Goal: Task Accomplishment & Management: Manage account settings

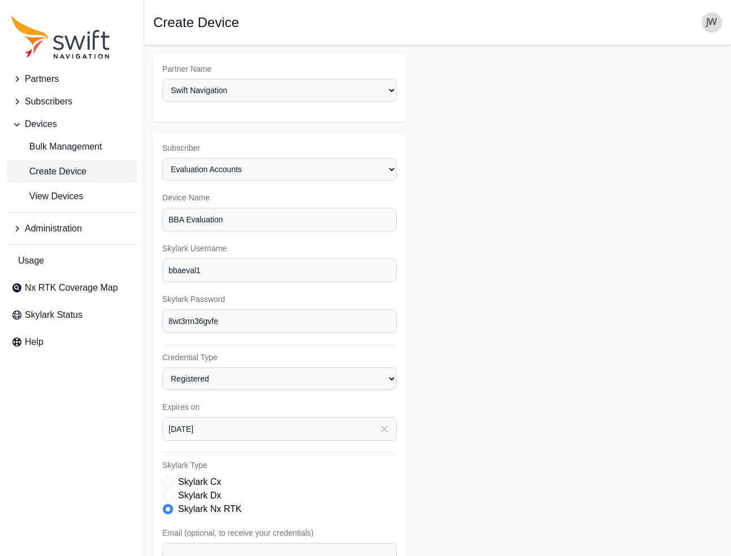
select select "ab3272ce-40d0-4c94-a524-96a758ab755c"
select select "8f022dce-3eb1-4943-ab46-3302f59893f0"
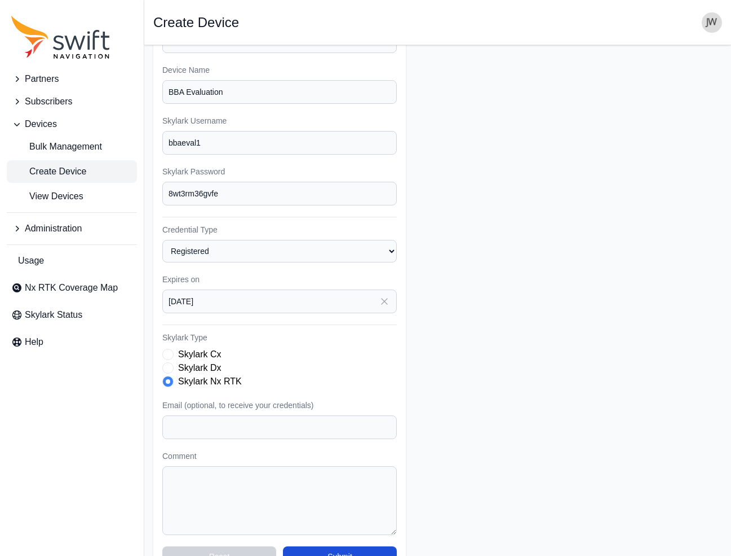
click at [652, 147] on form "Partner Name Select a Partner AlpsAlpine Asensing Bad Elf Bench Mark Equipment …" at bounding box center [437, 251] width 569 height 649
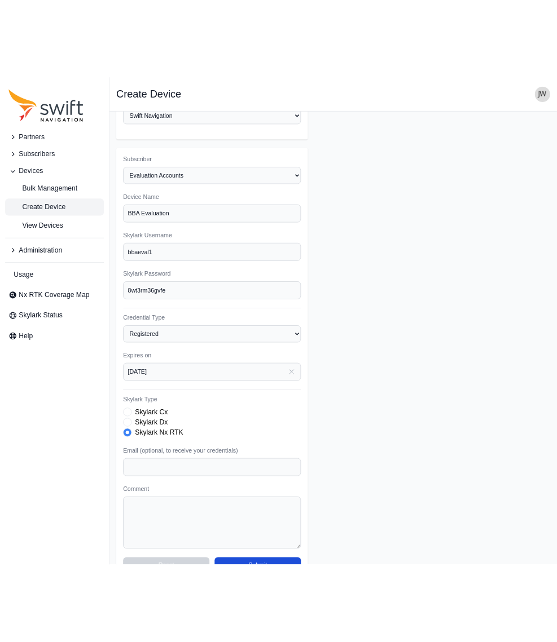
scroll to position [38, 0]
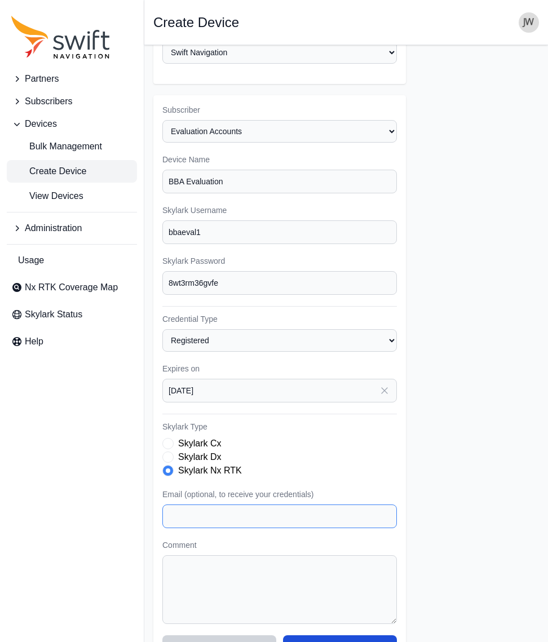
click at [236, 505] on input "Email (optional, to receive your credentials)" at bounding box center [279, 517] width 235 height 24
paste input "david.macfarlane@bbaconsultants.com"
type input "david.macfarlane@bbaconsultants.com"
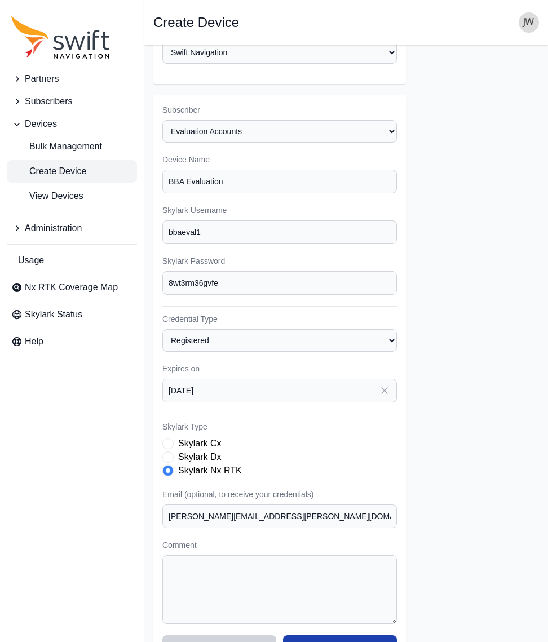
click at [345, 555] on button "Submit" at bounding box center [340, 646] width 114 height 20
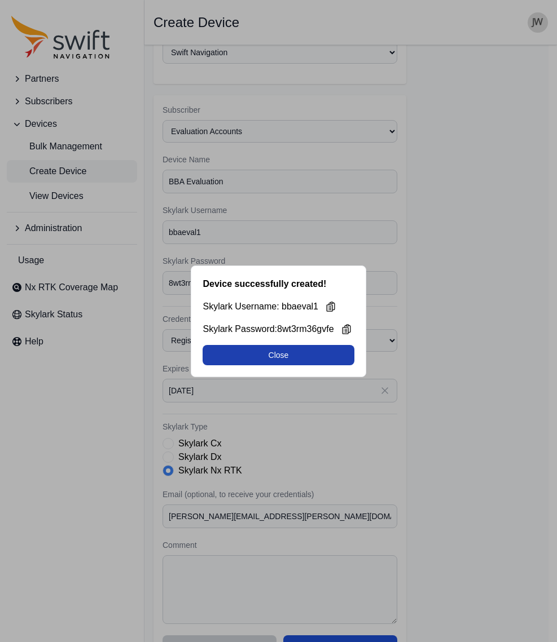
click at [287, 355] on button "Close" at bounding box center [277, 355] width 151 height 20
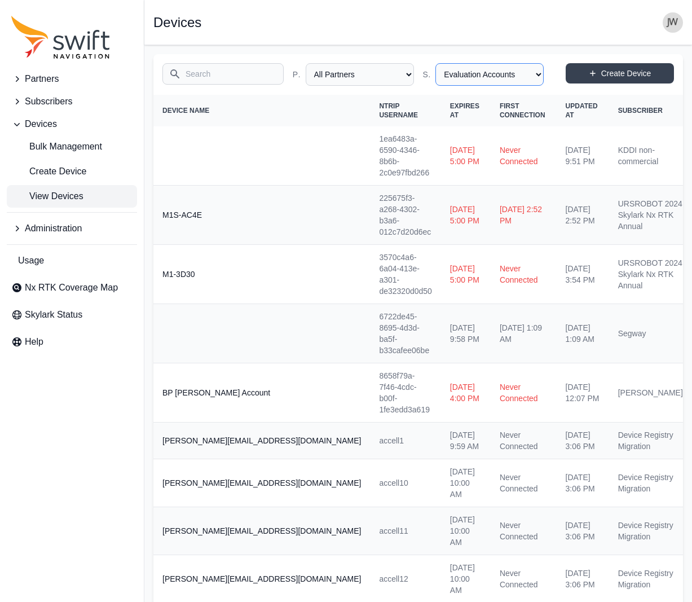
select select "8f022dce-3eb1-4943-ab46-3302f59893f0"
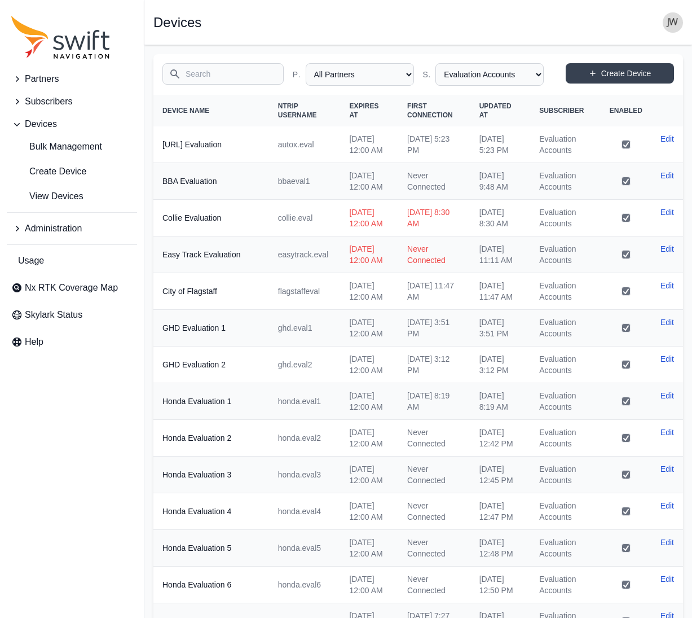
click at [210, 75] on input "Search" at bounding box center [222, 73] width 121 height 21
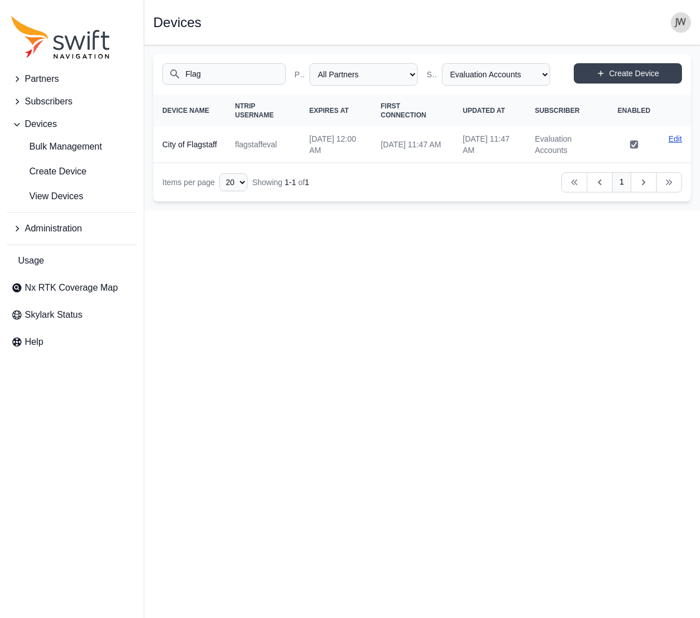
type input "Flag"
click at [679, 139] on link "Edit" at bounding box center [676, 138] width 14 height 11
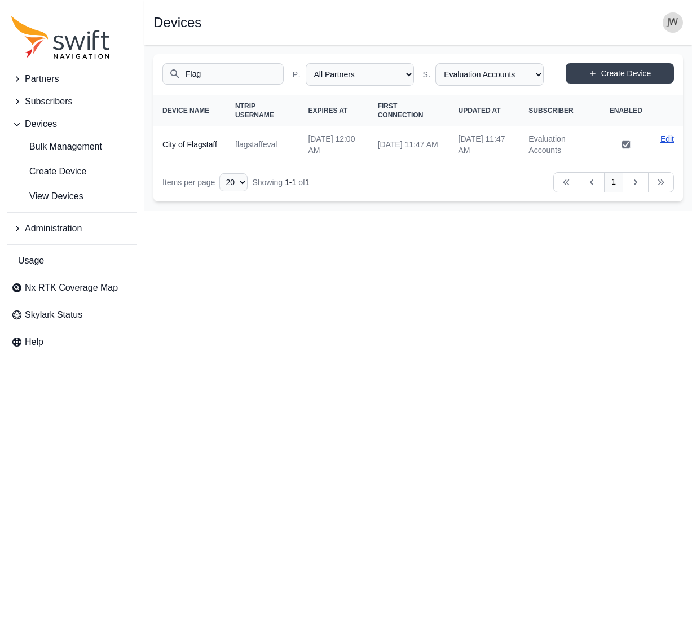
select select "ab3272ce-40d0-4c94-a524-96a758ab755c"
select select "8f022dce-3eb1-4943-ab46-3302f59893f0"
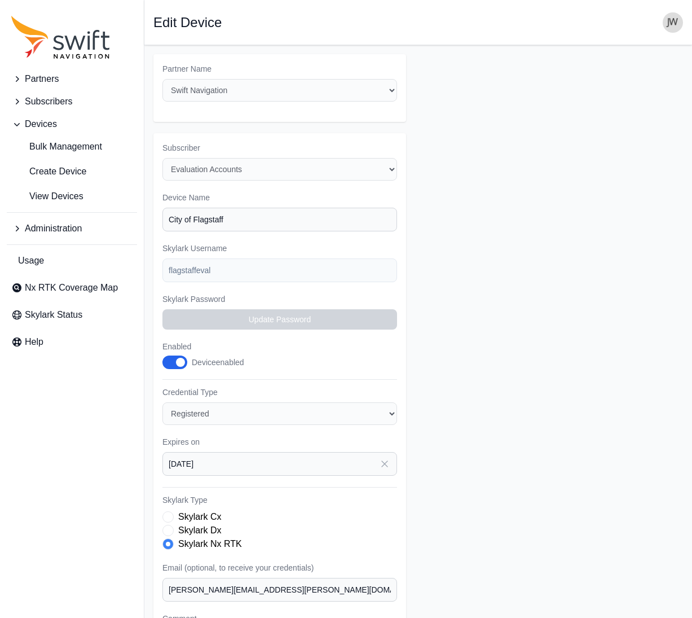
click at [483, 315] on form "Partner Name Select a Partner AlpsAlpine Asensing Bad Elf Bench Mark Equipment …" at bounding box center [418, 396] width 530 height 684
drag, startPoint x: 210, startPoint y: 198, endPoint x: 151, endPoint y: 199, distance: 58.7
click at [65, 170] on span "Create Device" at bounding box center [48, 172] width 75 height 14
select select "ab3272ce-40d0-4c94-a524-96a758ab755c"
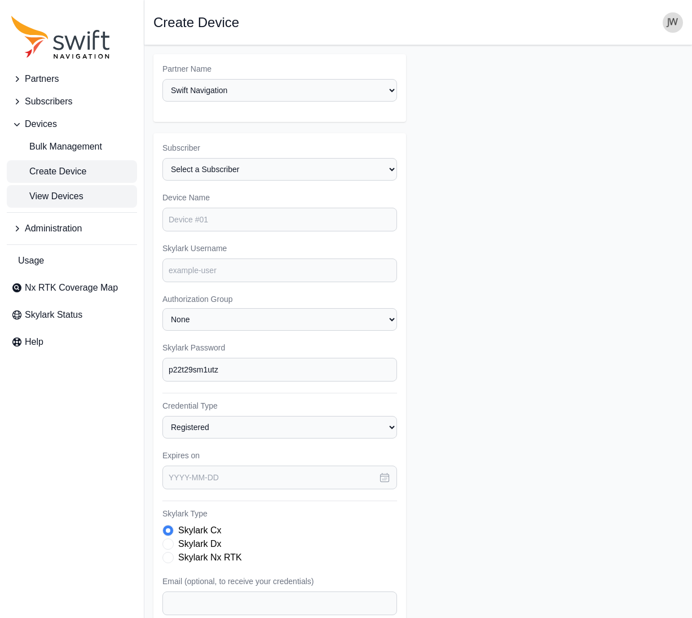
click at [59, 194] on span "View Devices" at bounding box center [47, 196] width 72 height 14
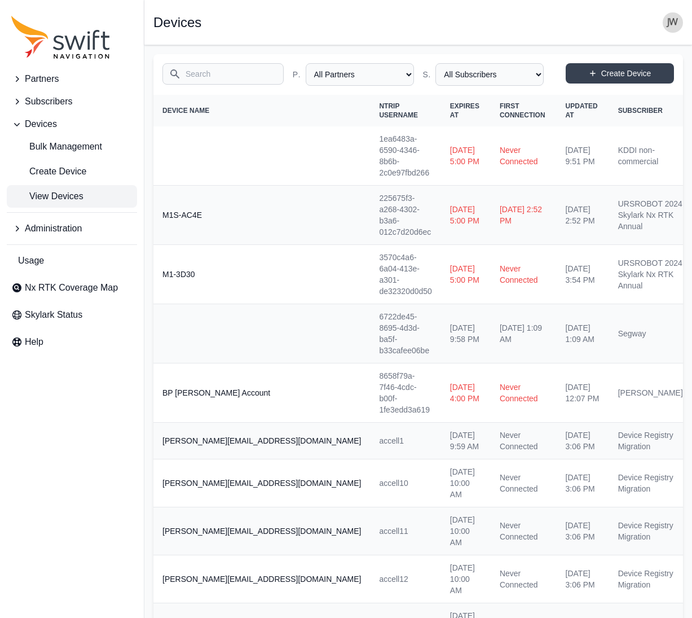
click at [256, 76] on input "Search" at bounding box center [222, 73] width 121 height 21
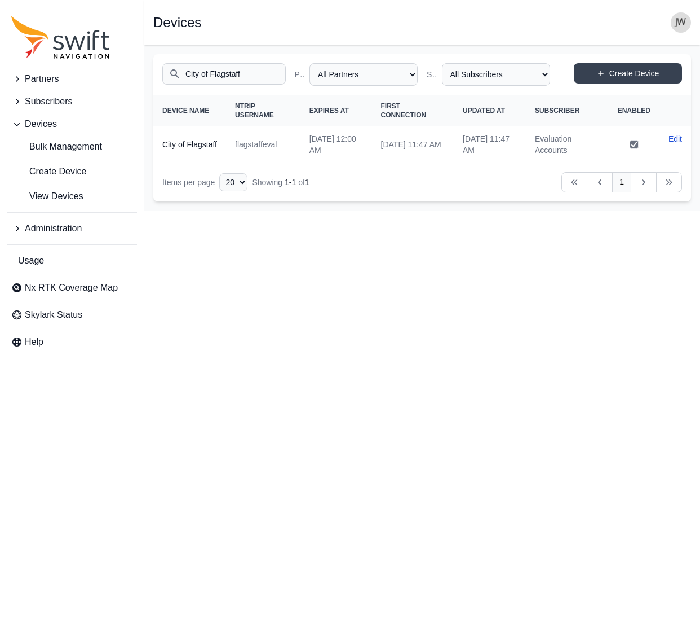
type input "City of Flagstaff"
click at [211, 142] on th "City of Flagstaff" at bounding box center [189, 144] width 73 height 37
click at [677, 136] on link "Edit" at bounding box center [676, 138] width 14 height 11
select select "ab3272ce-40d0-4c94-a524-96a758ab755c"
select select "8f022dce-3eb1-4943-ab46-3302f59893f0"
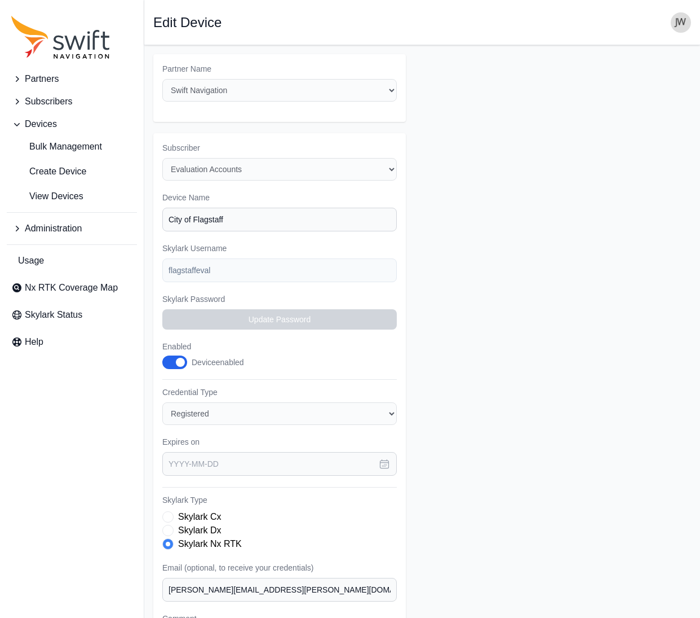
type input "2025-10-19"
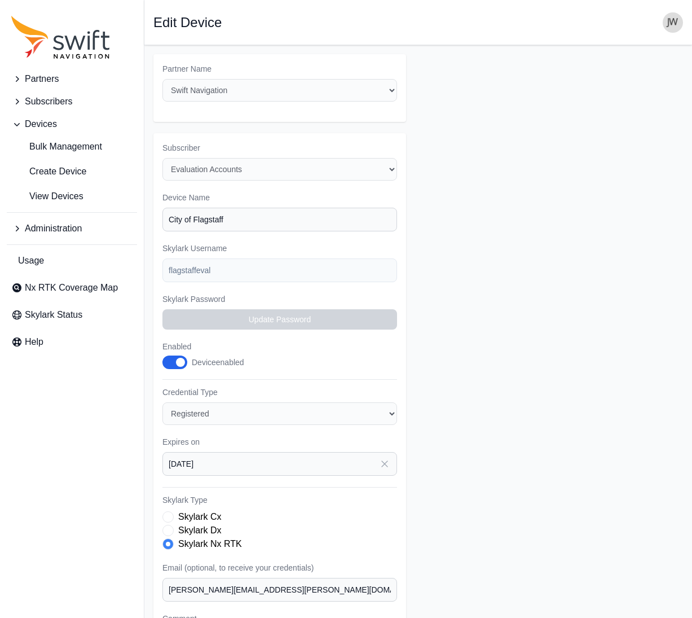
click at [517, 164] on form "Partner Name Select a Partner AlpsAlpine Asensing Bad Elf Bench Mark Equipment …" at bounding box center [418, 396] width 530 height 684
click at [36, 78] on span "Partners" at bounding box center [42, 79] width 34 height 14
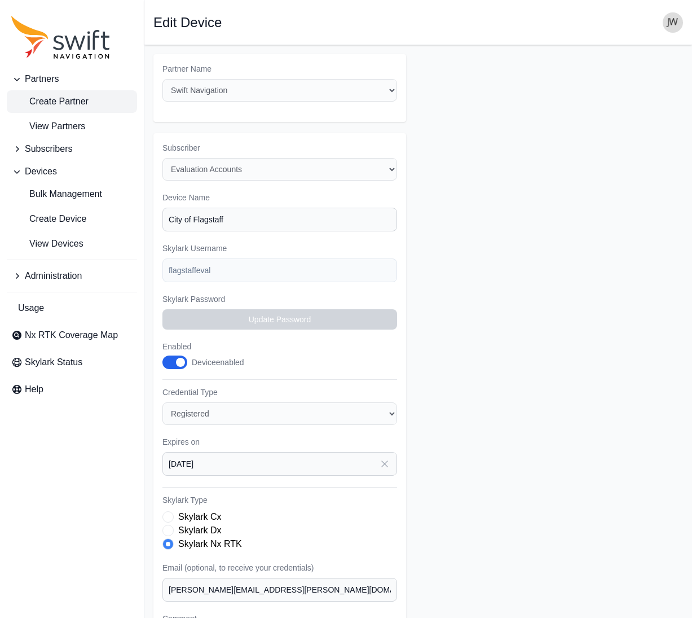
click at [35, 96] on span "Create Partner" at bounding box center [49, 102] width 77 height 14
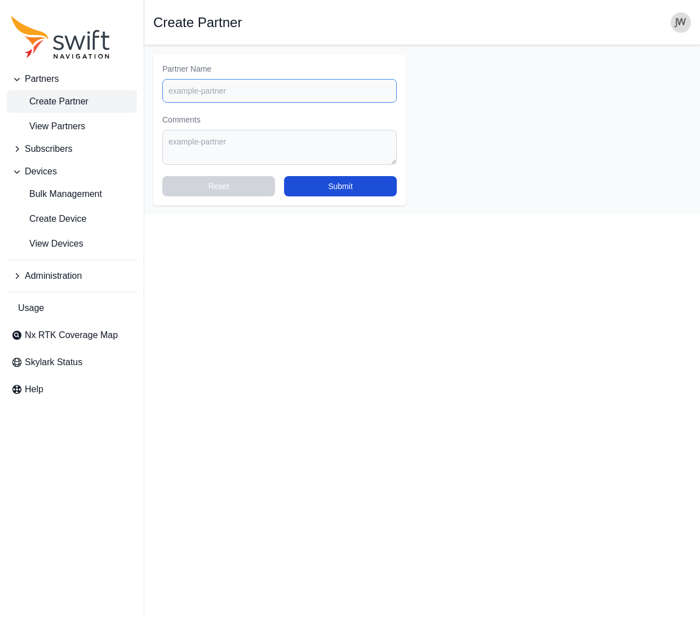
click at [191, 94] on input "Partner Name" at bounding box center [279, 91] width 235 height 24
type input "City of Flagstaff"
click at [323, 192] on button "Submit" at bounding box center [340, 186] width 113 height 20
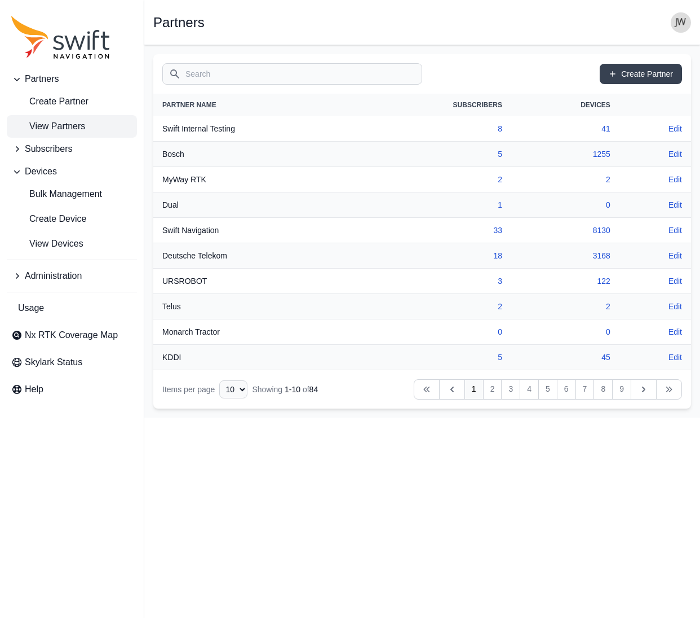
click at [253, 72] on input "Search" at bounding box center [292, 73] width 260 height 21
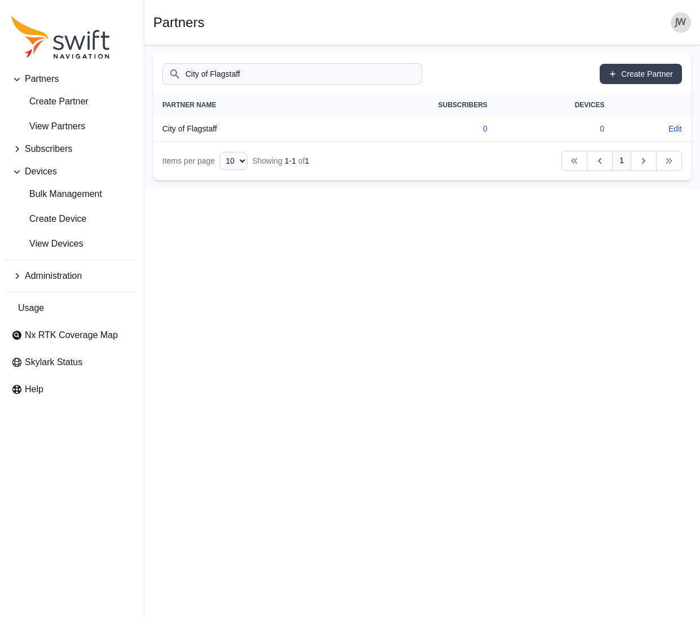
type input "City of Flagstaff"
click at [209, 132] on th "City of Flagstaff" at bounding box center [242, 128] width 178 height 25
click at [680, 129] on link "Edit" at bounding box center [676, 128] width 14 height 11
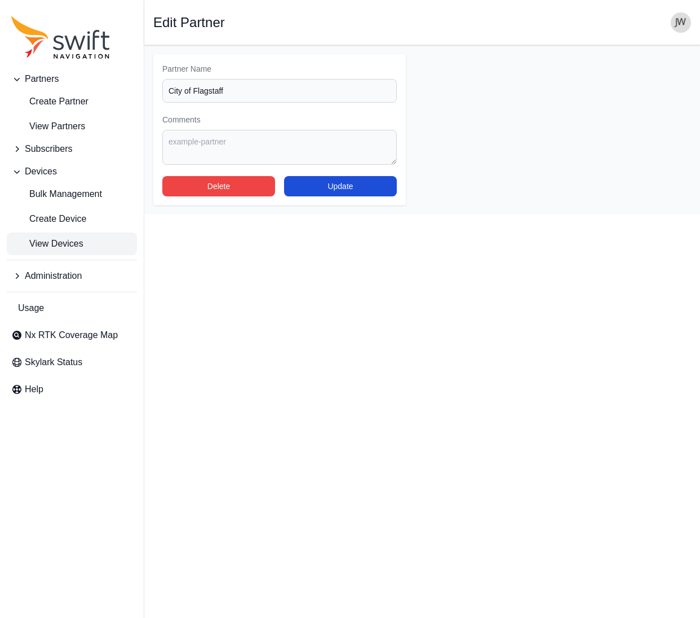
click at [61, 243] on span "View Devices" at bounding box center [47, 244] width 72 height 14
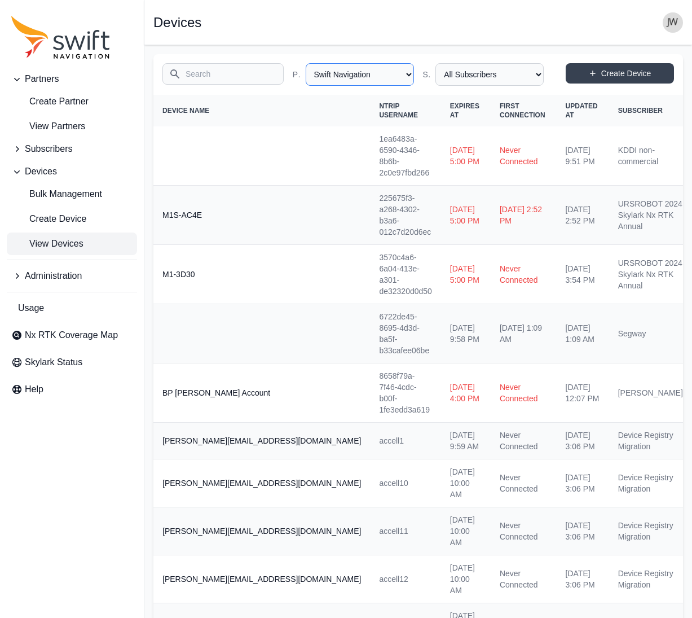
select select "ab3272ce-40d0-4c94-a524-96a758ab755c"
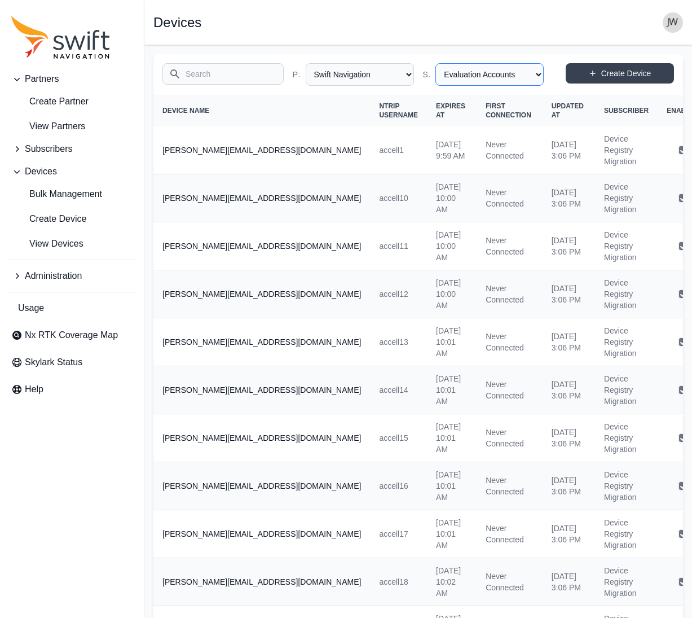
select select "8f022dce-3eb1-4943-ab46-3302f59893f0"
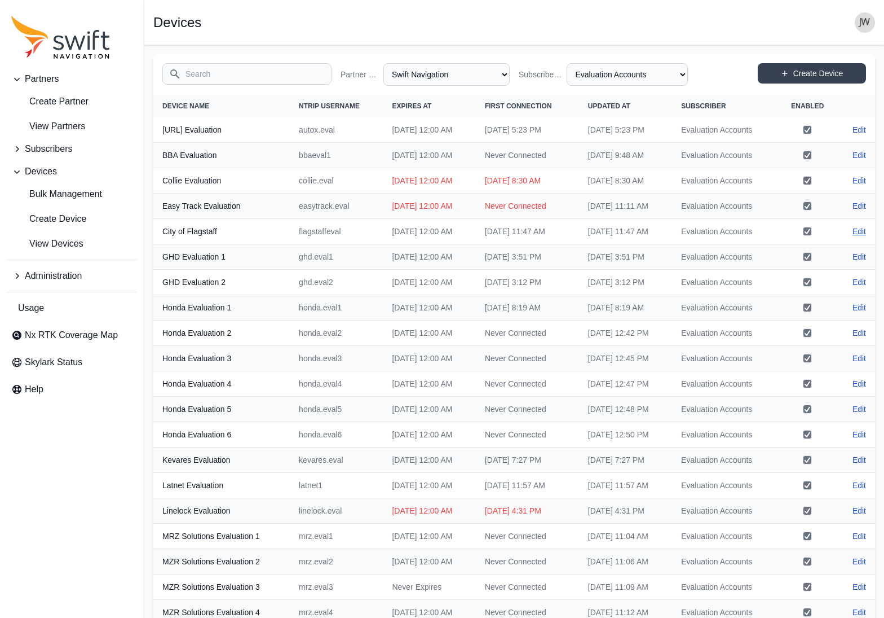
click at [731, 237] on link "Edit" at bounding box center [860, 231] width 14 height 11
select select "ab3272ce-40d0-4c94-a524-96a758ab755c"
select select "8f022dce-3eb1-4943-ab46-3302f59893f0"
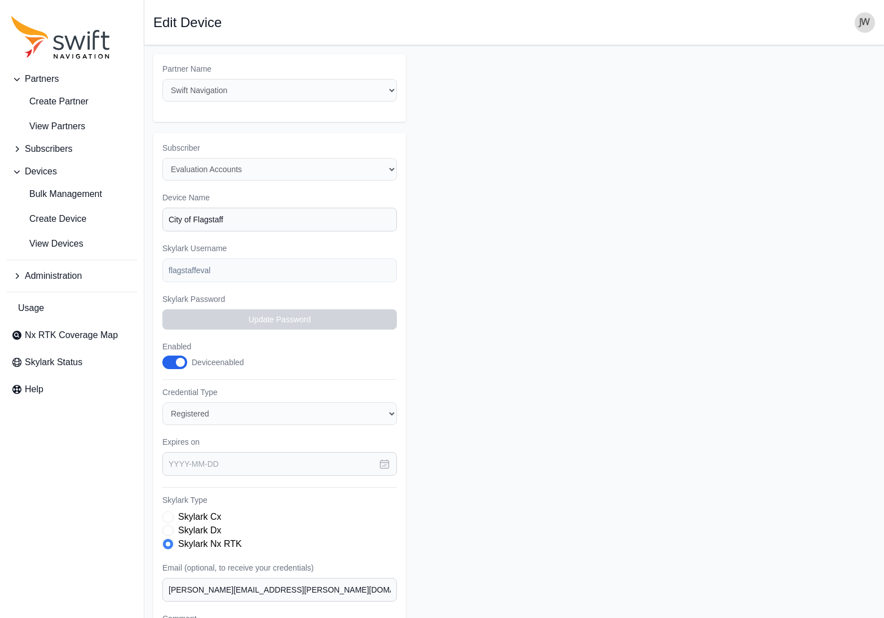
type input "2025-10-19"
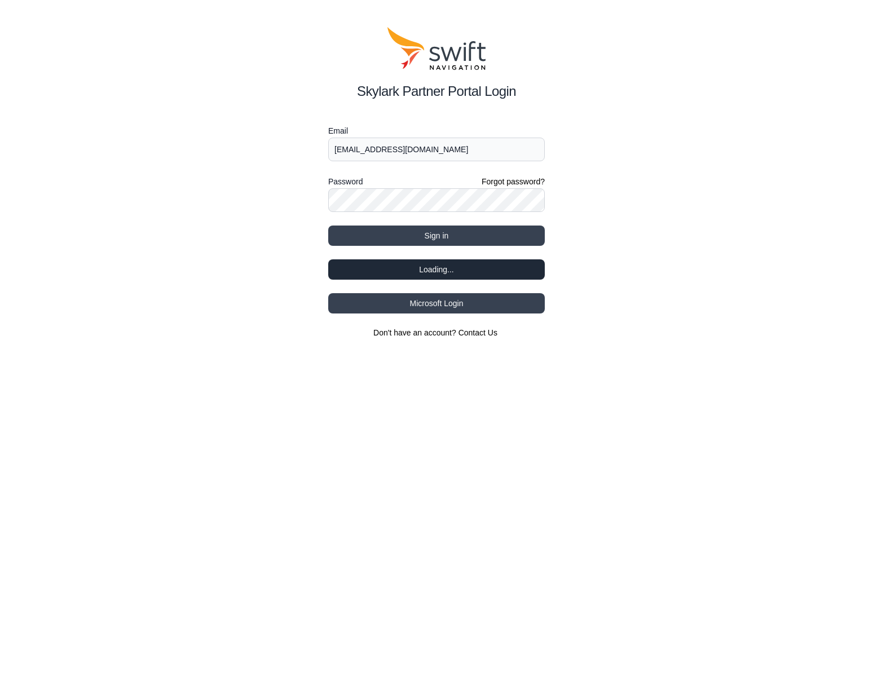
click at [424, 266] on button "Loading..." at bounding box center [436, 269] width 217 height 20
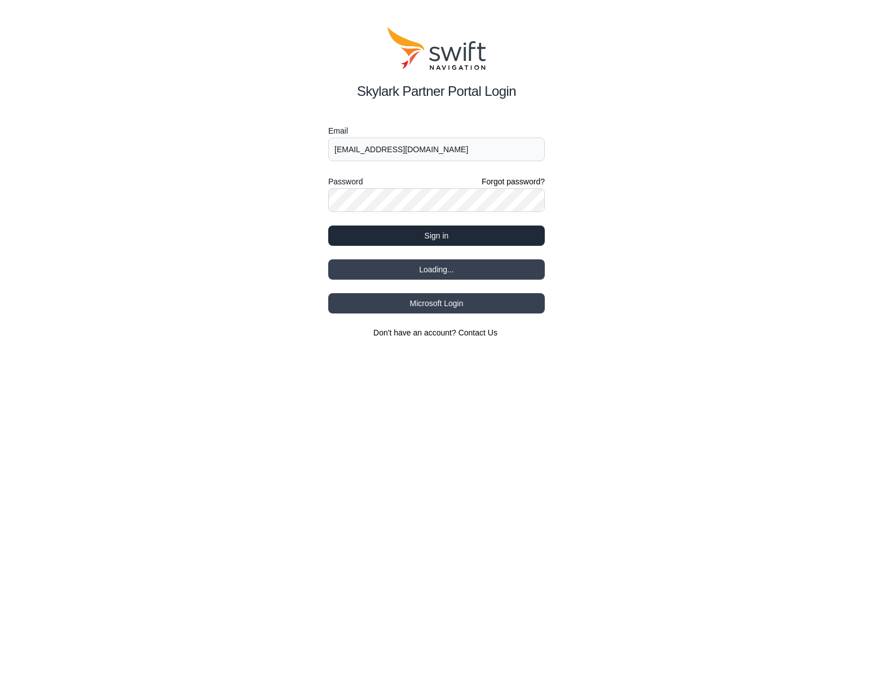
click at [426, 237] on button "Sign in" at bounding box center [436, 236] width 217 height 20
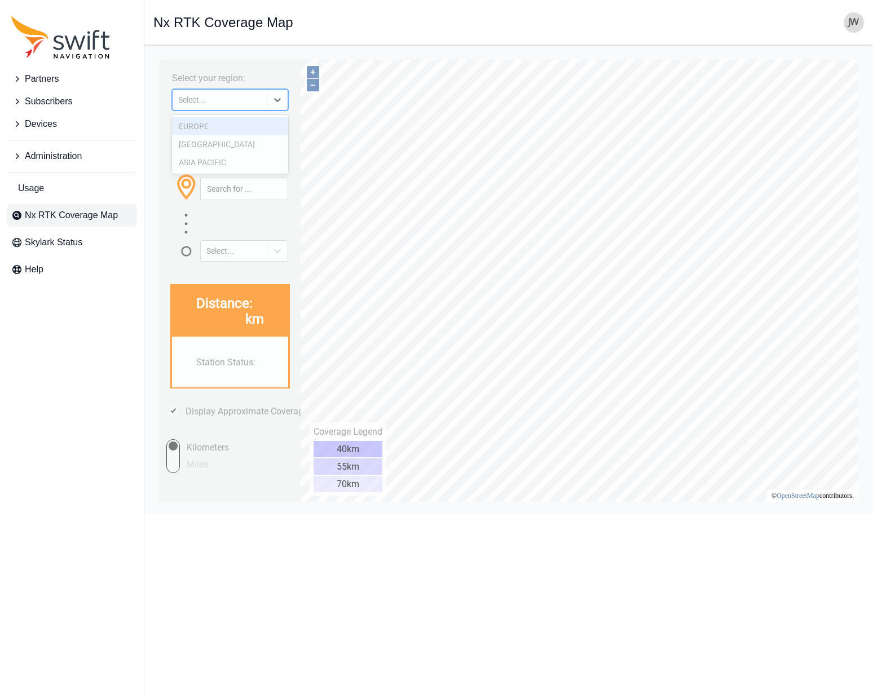
click at [281, 98] on icon at bounding box center [277, 99] width 11 height 11
click at [221, 130] on div "EUROPE" at bounding box center [230, 126] width 116 height 18
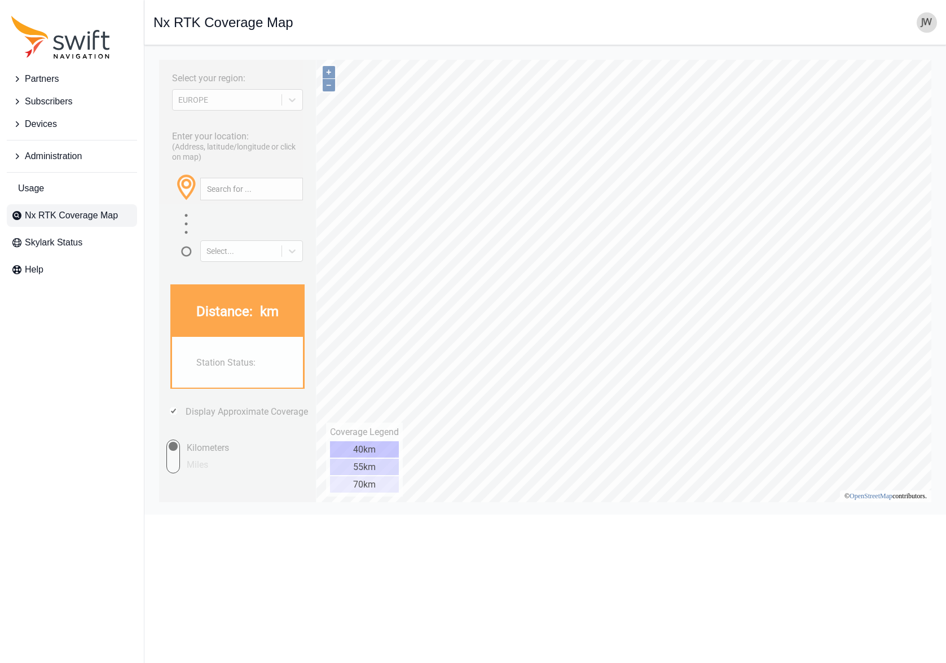
click at [29, 125] on span "Devices" at bounding box center [41, 124] width 32 height 14
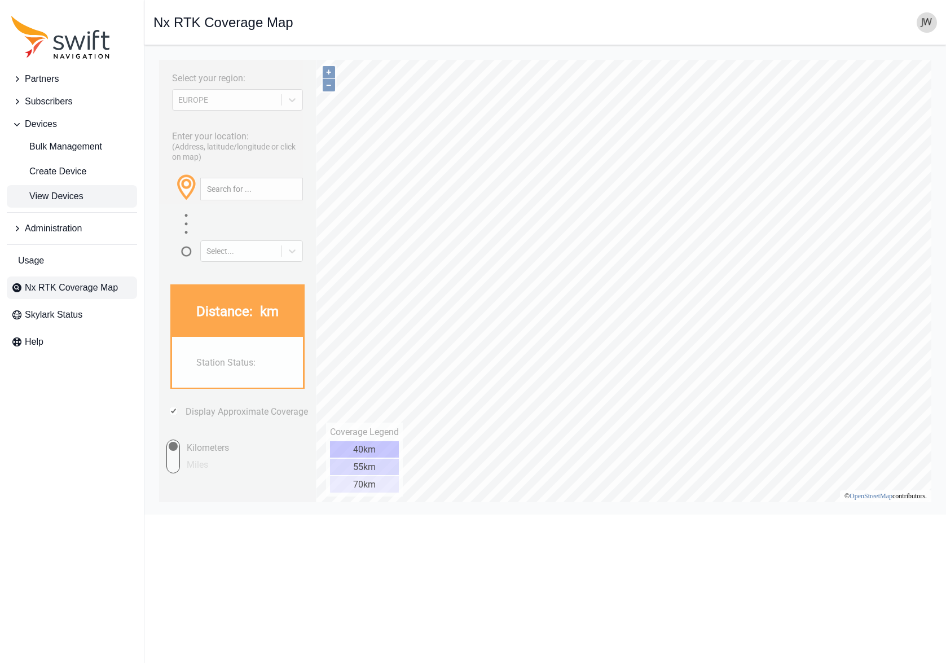
click at [51, 194] on span "View Devices" at bounding box center [47, 196] width 72 height 14
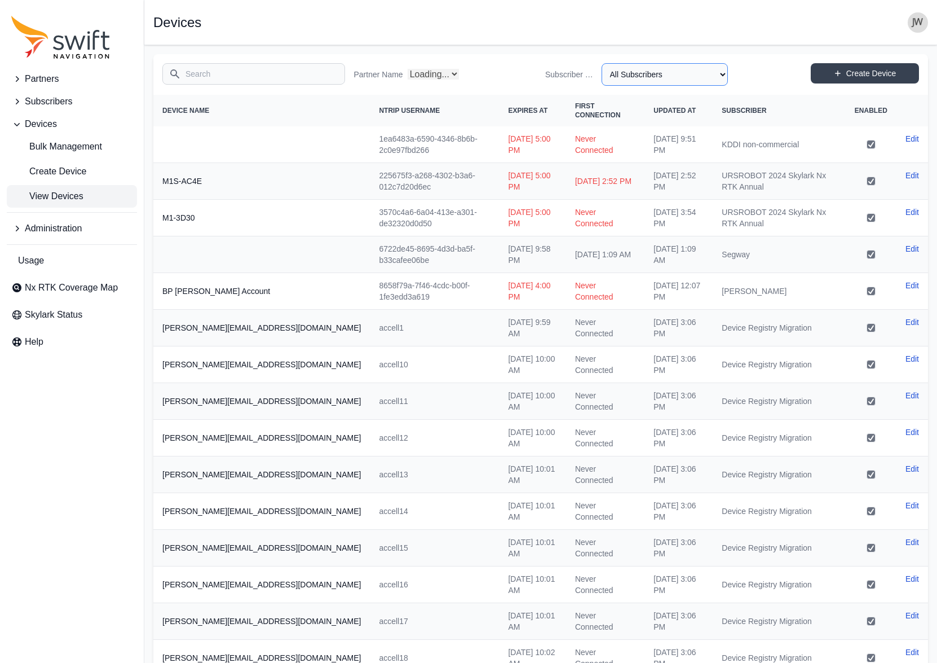
select select "Partner Name"
select select "8f022dce-3eb1-4943-ab46-3302f59893f0"
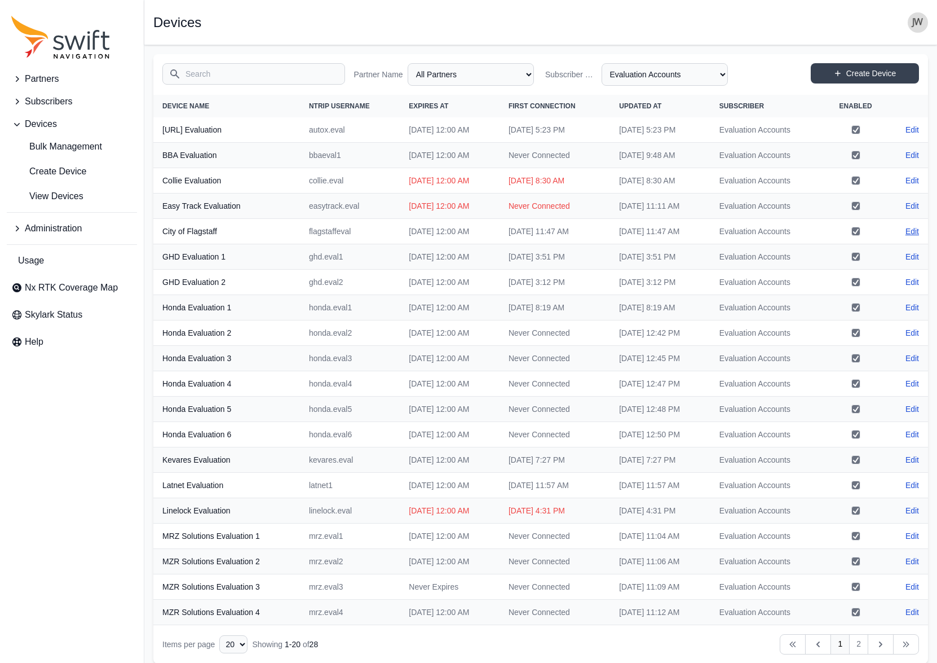
click at [916, 228] on link "Edit" at bounding box center [913, 231] width 14 height 11
select select "ab3272ce-40d0-4c94-a524-96a758ab755c"
select select "8f022dce-3eb1-4943-ab46-3302f59893f0"
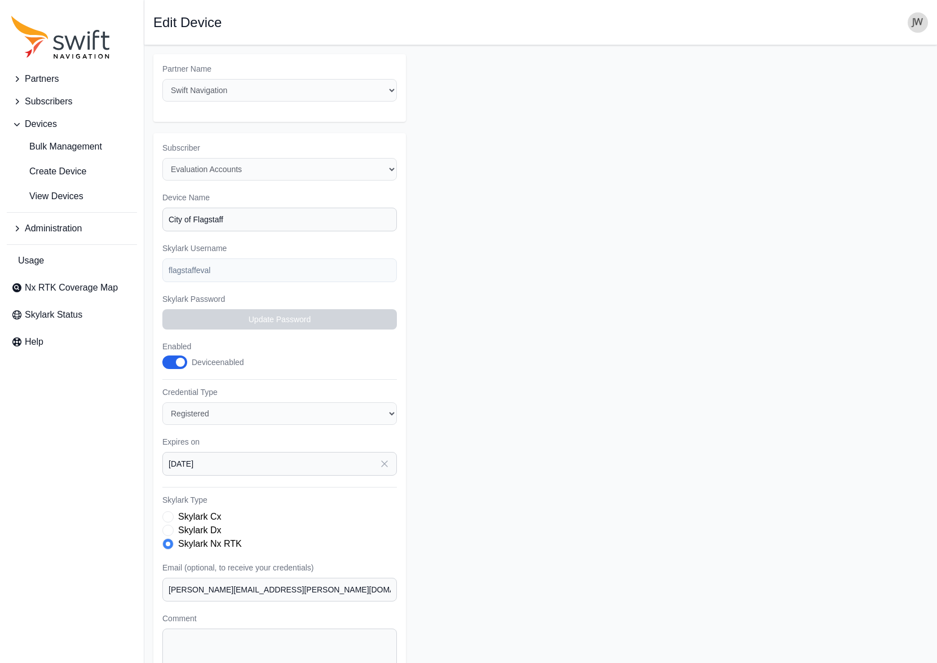
click at [479, 151] on form "Partner Name Select a Partner AlpsAlpine Asensing Bad Elf Bench Mark Equipment …" at bounding box center [540, 396] width 775 height 684
click at [501, 243] on form "Partner Name Select a Partner AlpsAlpine Asensing Bad Elf Bench Mark Equipment …" at bounding box center [540, 396] width 775 height 684
click at [18, 80] on icon "Sidenav" at bounding box center [17, 79] width 3 height 6
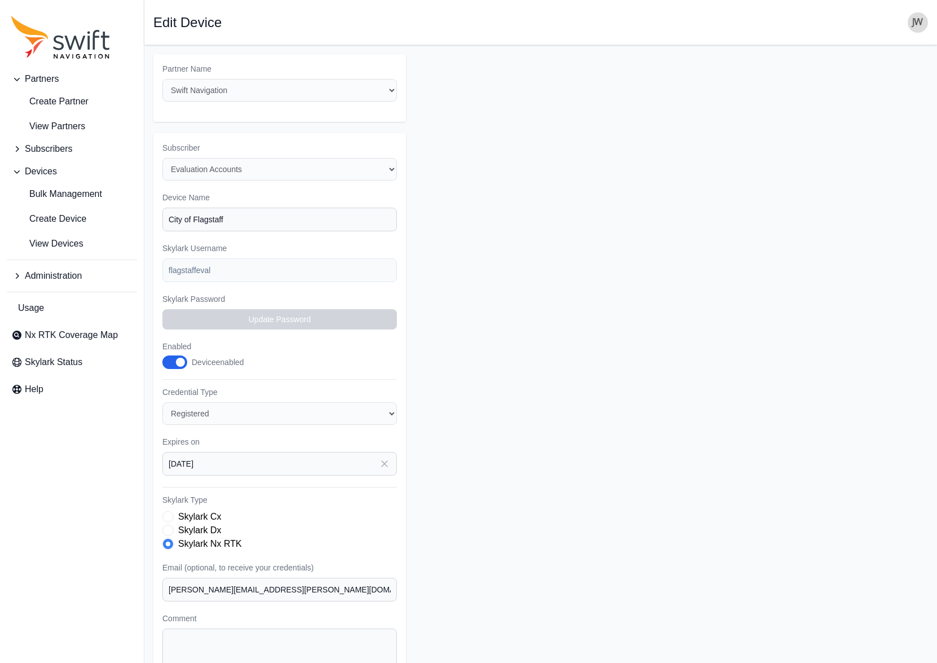
click at [16, 149] on icon "Sidenav" at bounding box center [16, 148] width 11 height 11
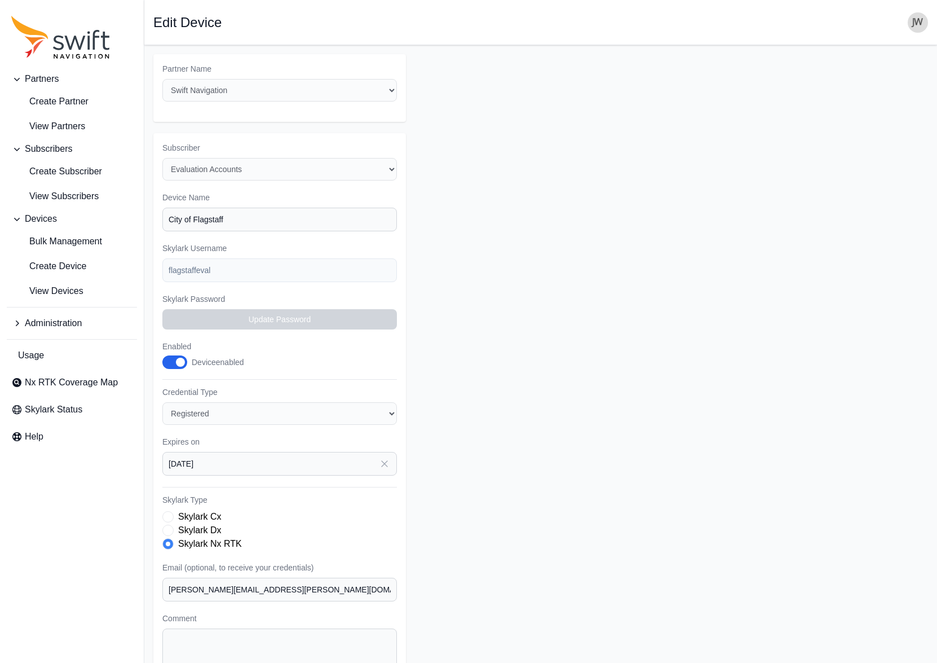
click at [17, 324] on icon "Sidenav" at bounding box center [16, 323] width 11 height 11
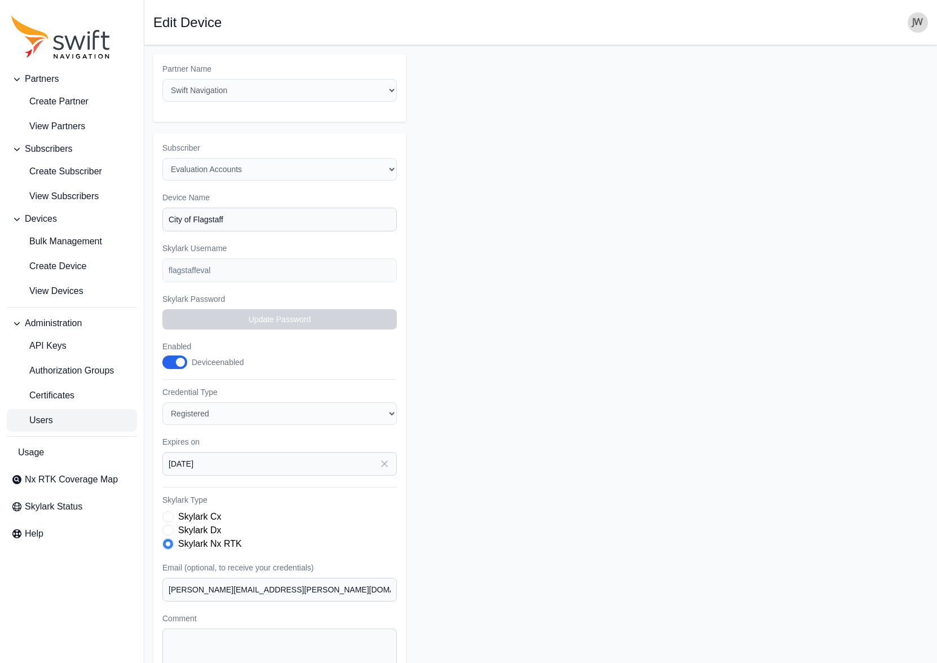
click at [47, 418] on span "Users" at bounding box center [32, 420] width 42 height 14
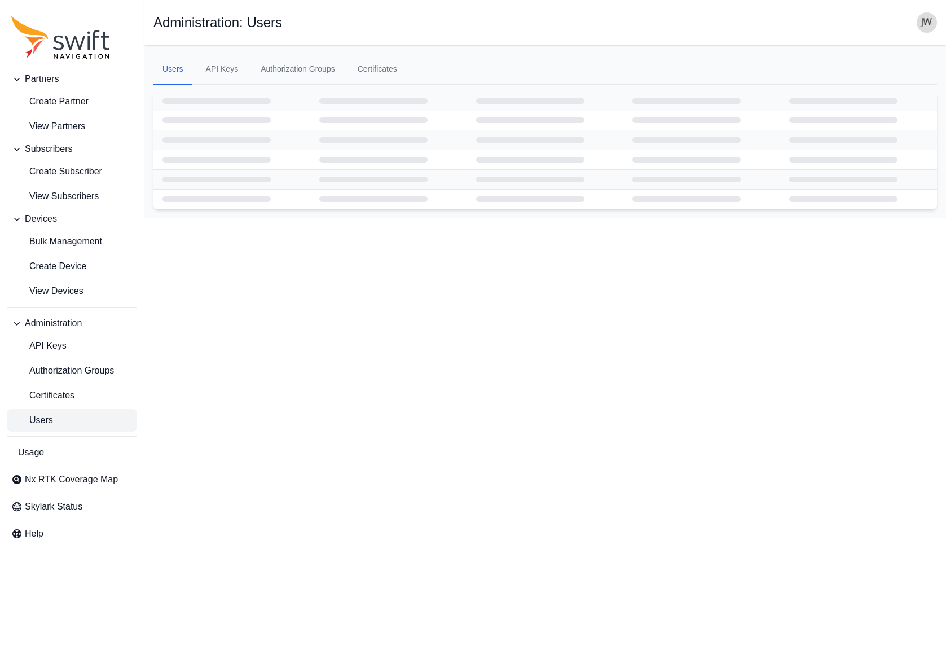
select select "ab3272ce-40d0-4c94-a524-96a758ab755c"
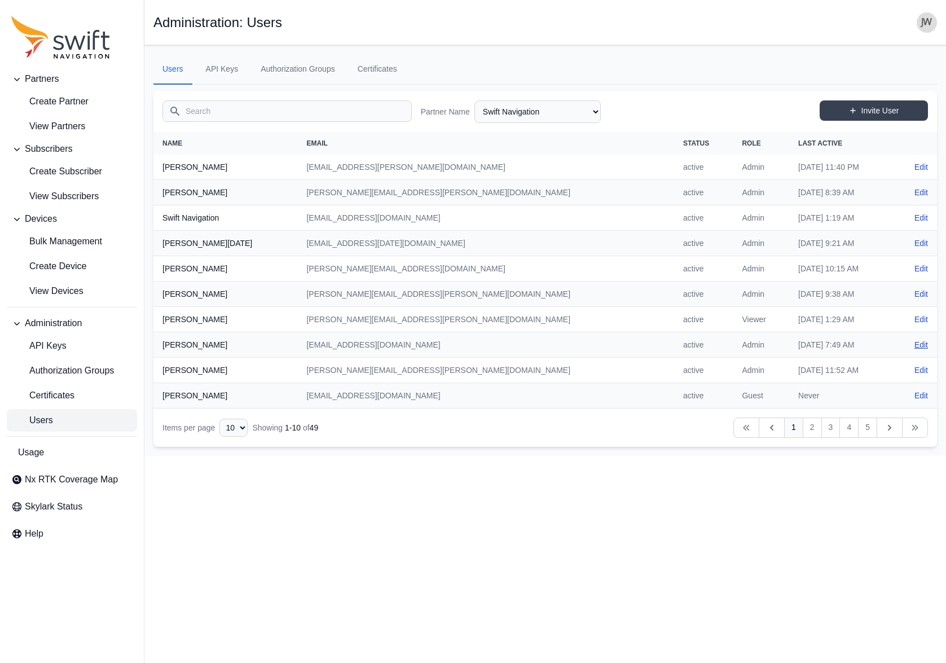
click at [919, 343] on link "Edit" at bounding box center [921, 344] width 14 height 11
select select "ab3272ce-40d0-4c94-a524-96a758ab755c"
click at [812, 426] on link "2" at bounding box center [812, 427] width 19 height 20
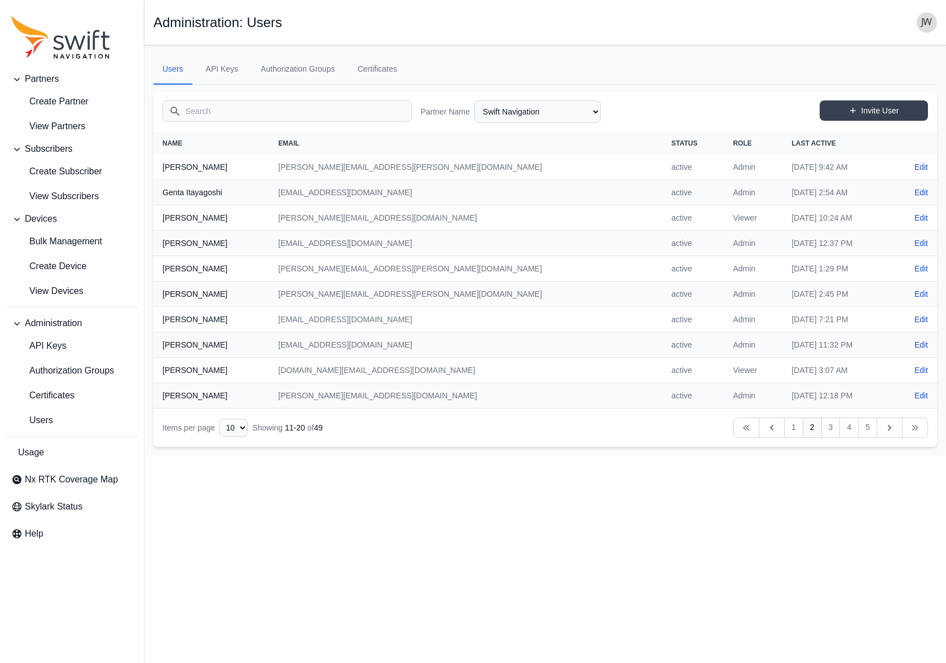
click at [301, 109] on input "Search" at bounding box center [286, 110] width 249 height 21
click at [55, 419] on link "Users" at bounding box center [72, 420] width 130 height 23
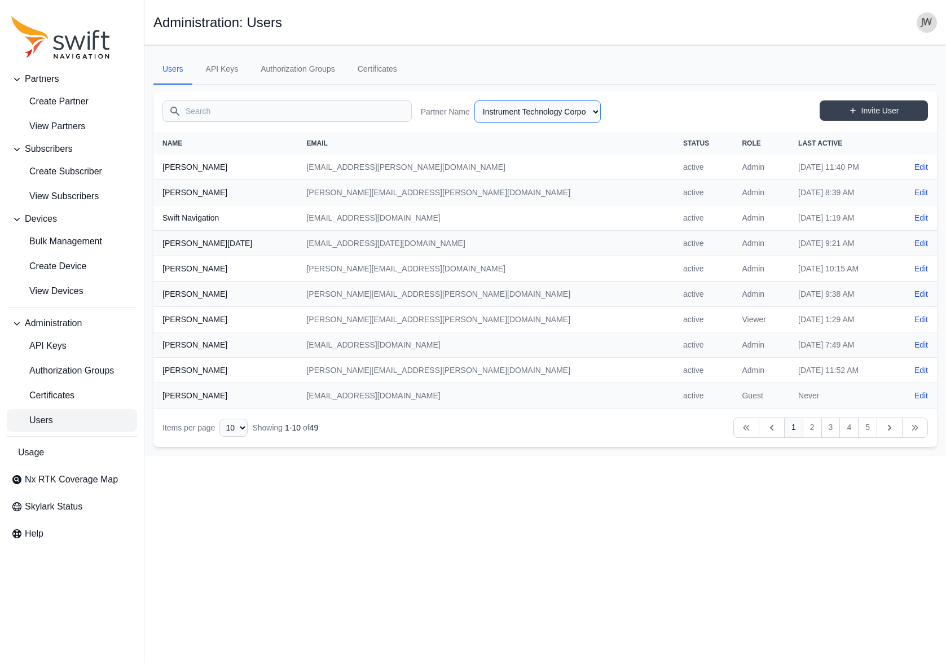
select select "a8e8fc1d-fe92-423b-ba38-8f19241c10ae"
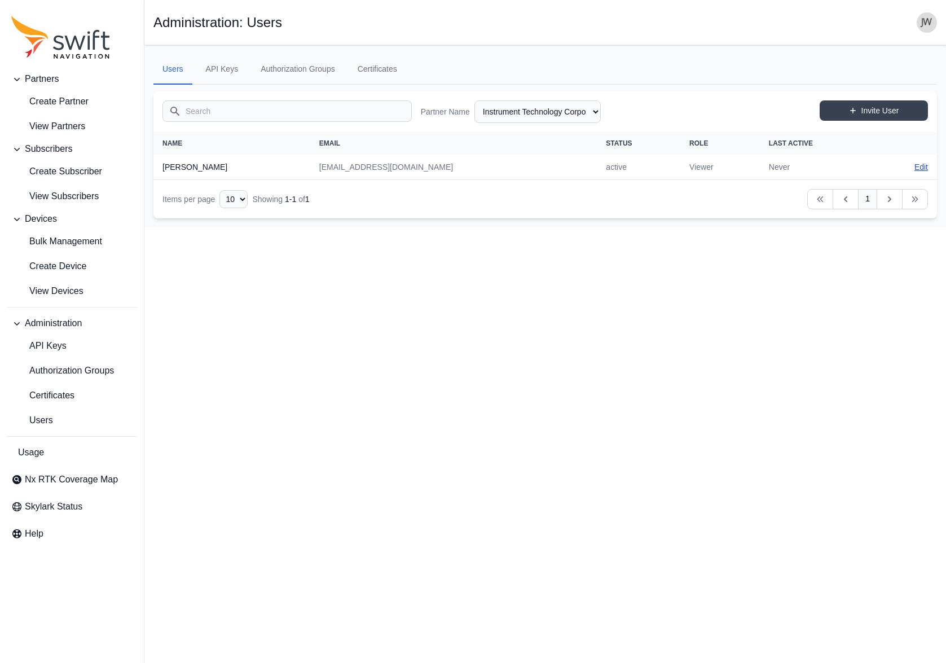
click at [916, 167] on link "Edit" at bounding box center [921, 166] width 14 height 11
select select "a8e8fc1d-fe92-423b-ba38-8f19241c10ae"
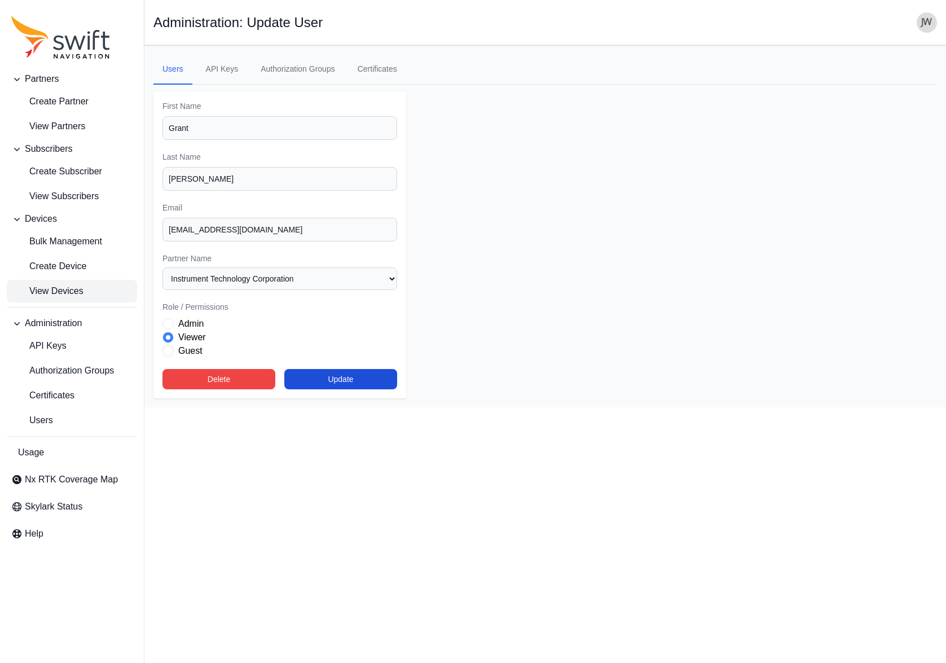
click at [64, 290] on span "View Devices" at bounding box center [47, 291] width 72 height 14
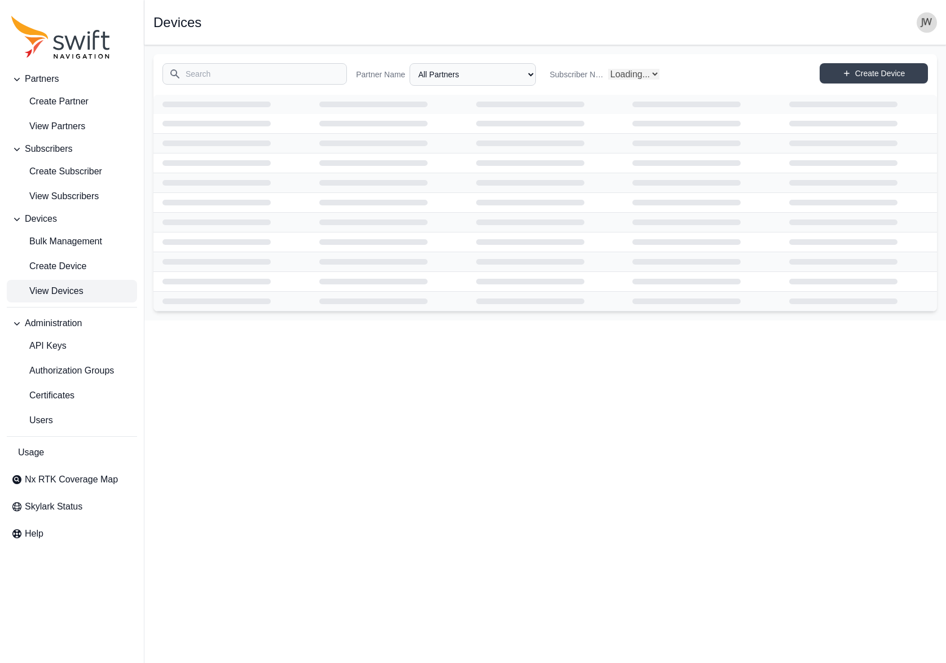
select select "Subscriber"
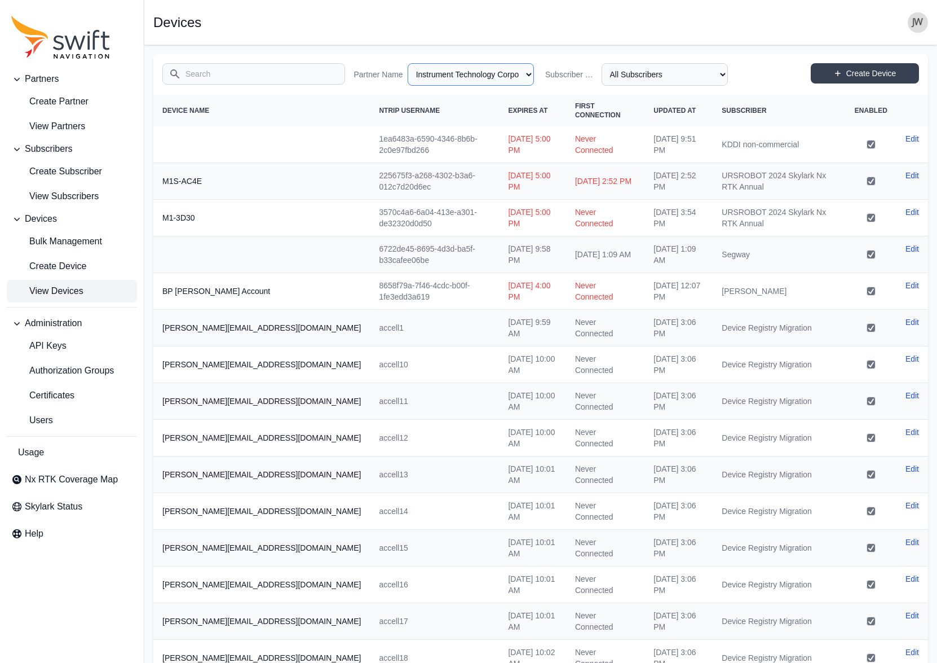
select select "a8e8fc1d-fe92-423b-ba38-8f19241c10ae"
click at [69, 126] on span "View Partners" at bounding box center [48, 127] width 74 height 14
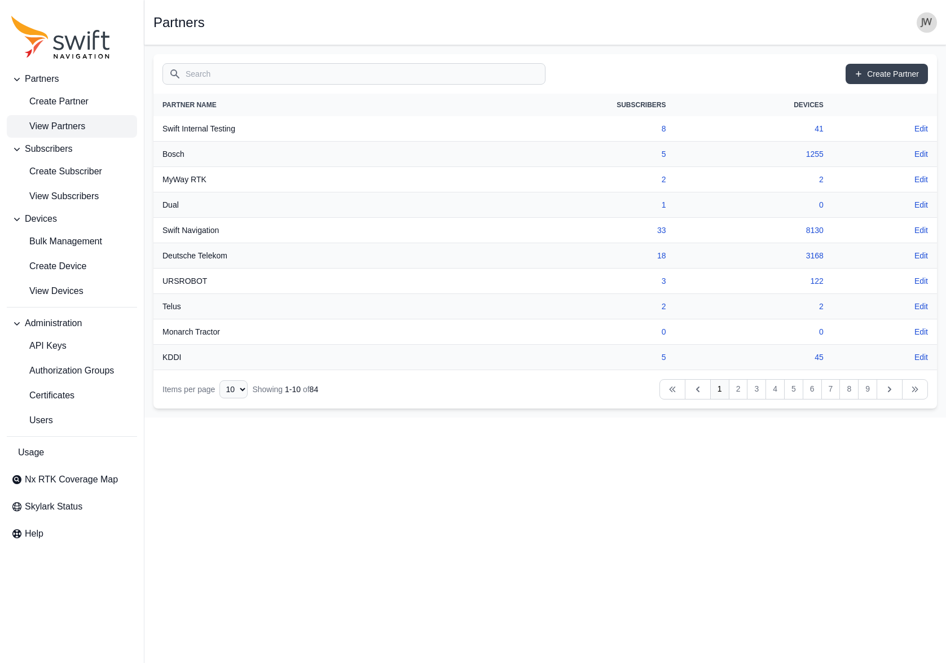
click at [473, 75] on input "Search" at bounding box center [353, 73] width 383 height 21
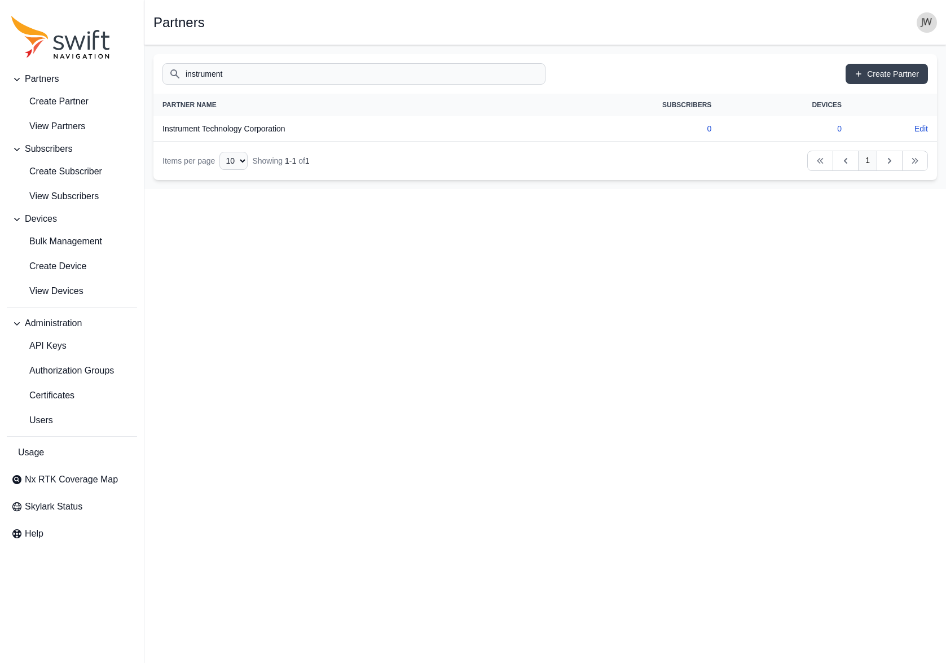
type input "instrument"
click at [267, 130] on th "Instrument Technology Corporation" at bounding box center [344, 128] width 383 height 25
click at [921, 129] on link "Edit" at bounding box center [921, 128] width 14 height 11
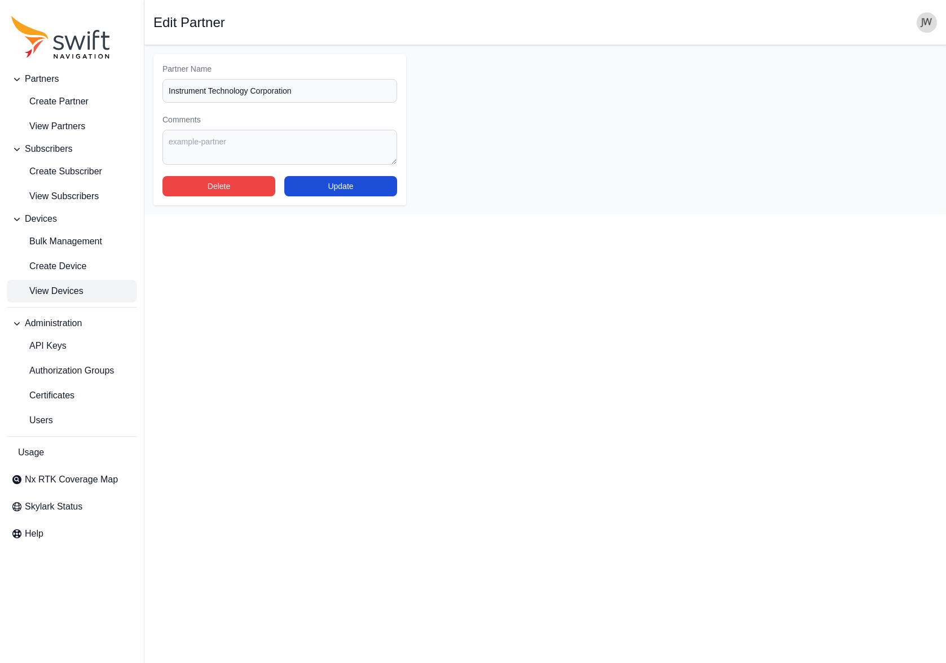
click at [56, 290] on span "View Devices" at bounding box center [47, 291] width 72 height 14
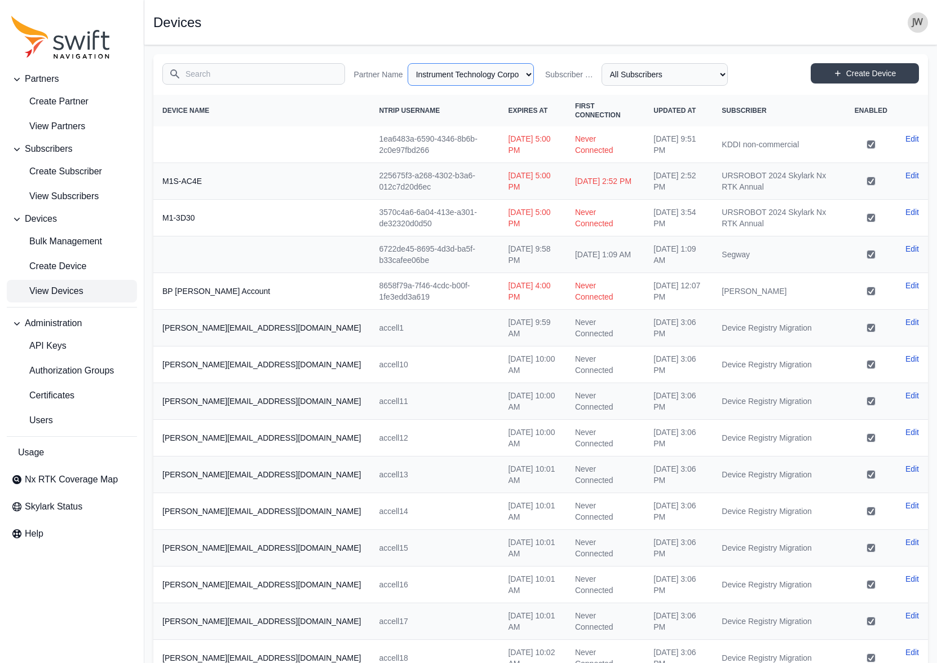
select select "a8e8fc1d-fe92-423b-ba38-8f19241c10ae"
click at [916, 21] on img "button" at bounding box center [918, 22] width 20 height 20
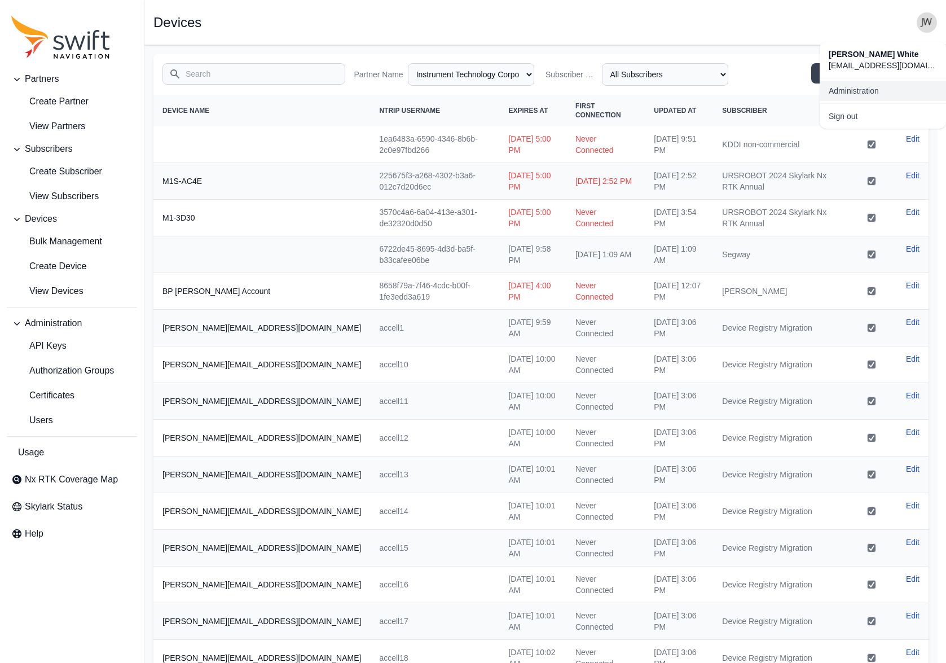
click at [843, 91] on link "Administration" at bounding box center [882, 91] width 126 height 20
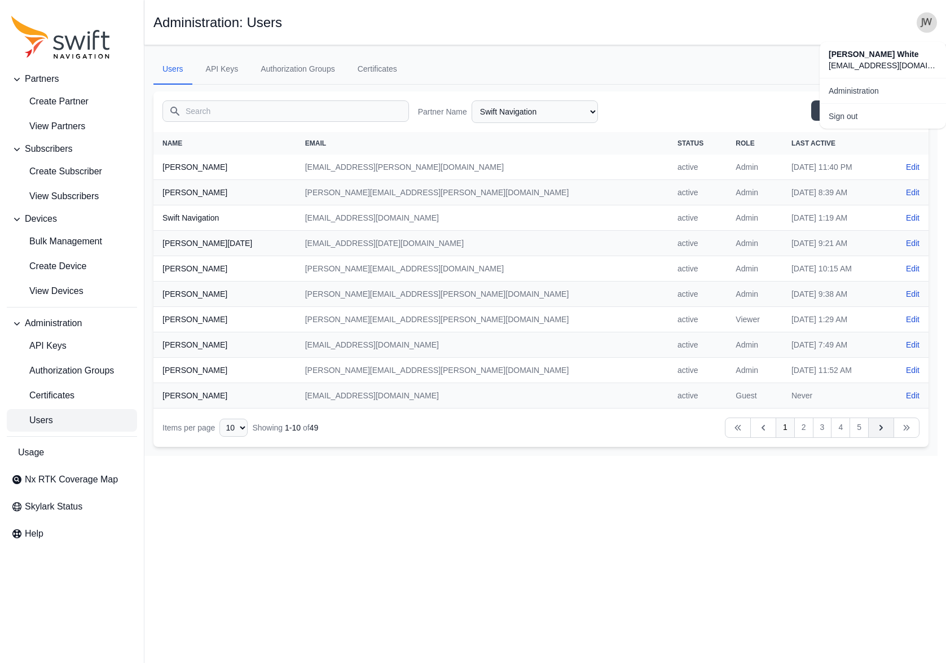
click at [876, 429] on icon "Table navigation" at bounding box center [880, 427] width 11 height 11
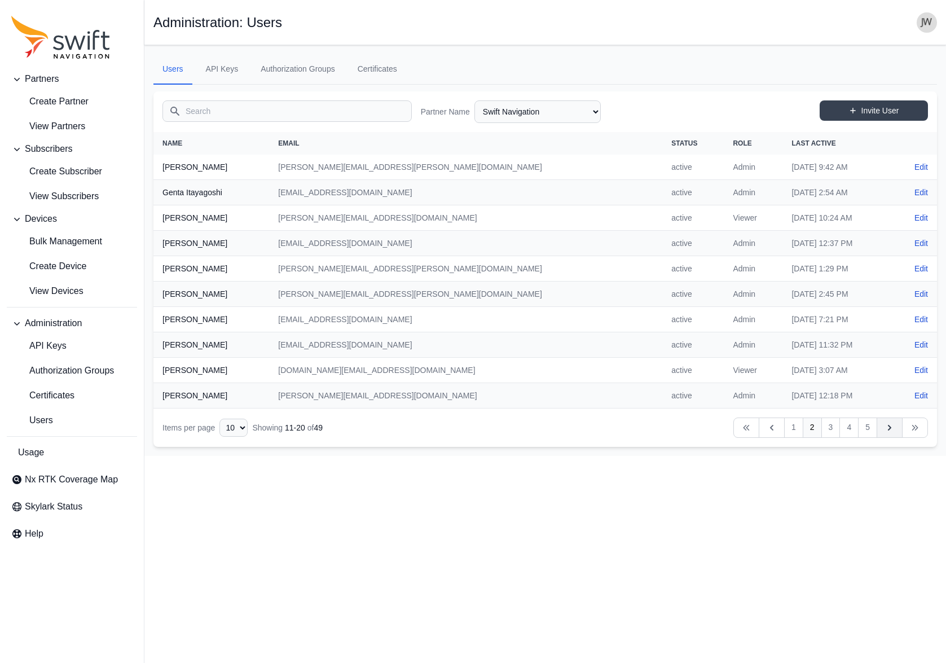
click at [877, 429] on link "Next" at bounding box center [889, 427] width 26 height 20
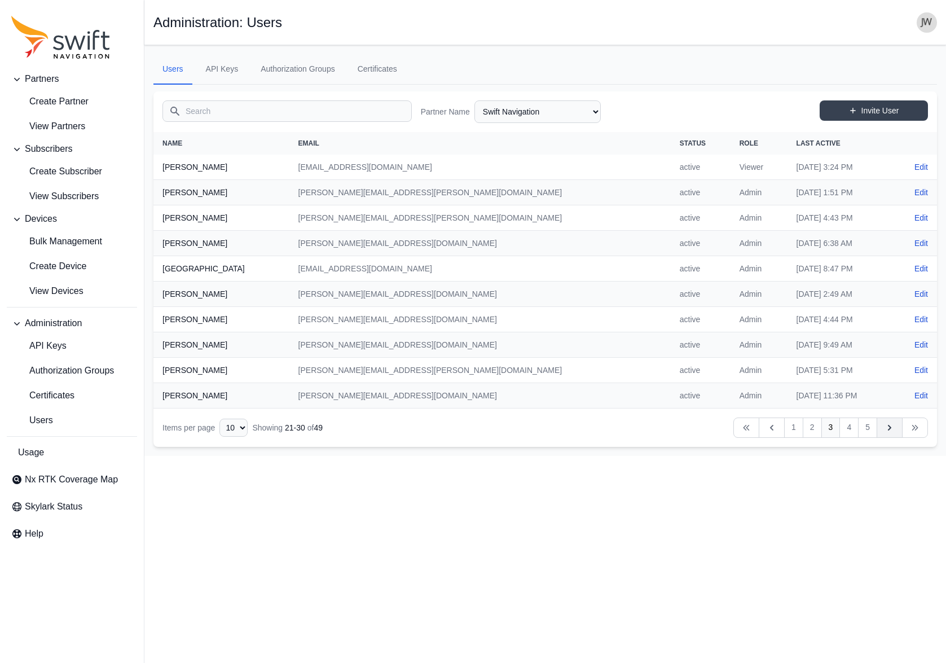
click at [877, 429] on link "Next" at bounding box center [889, 427] width 26 height 20
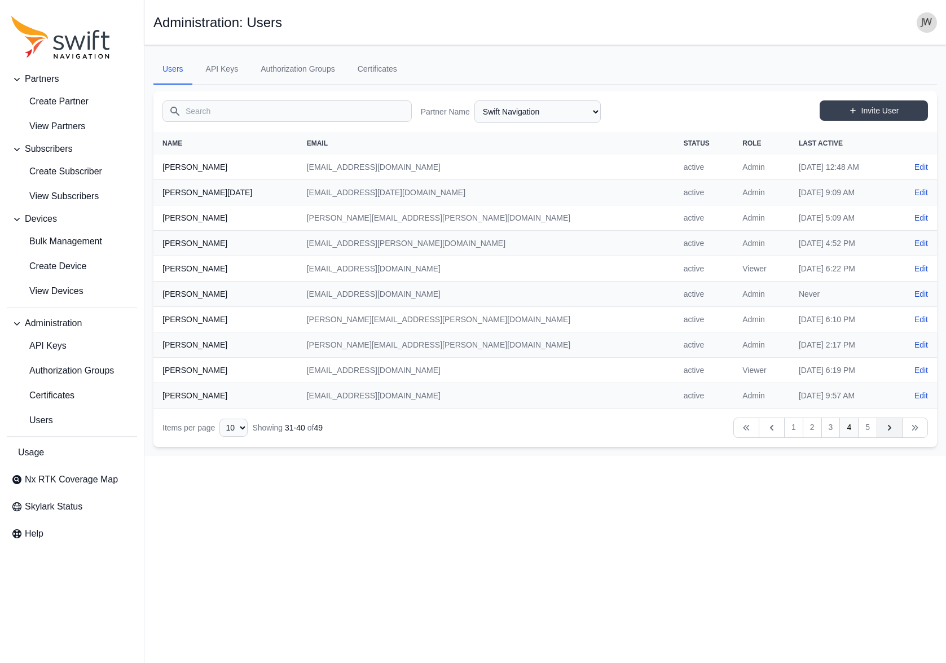
click at [877, 429] on link "Next" at bounding box center [889, 427] width 26 height 20
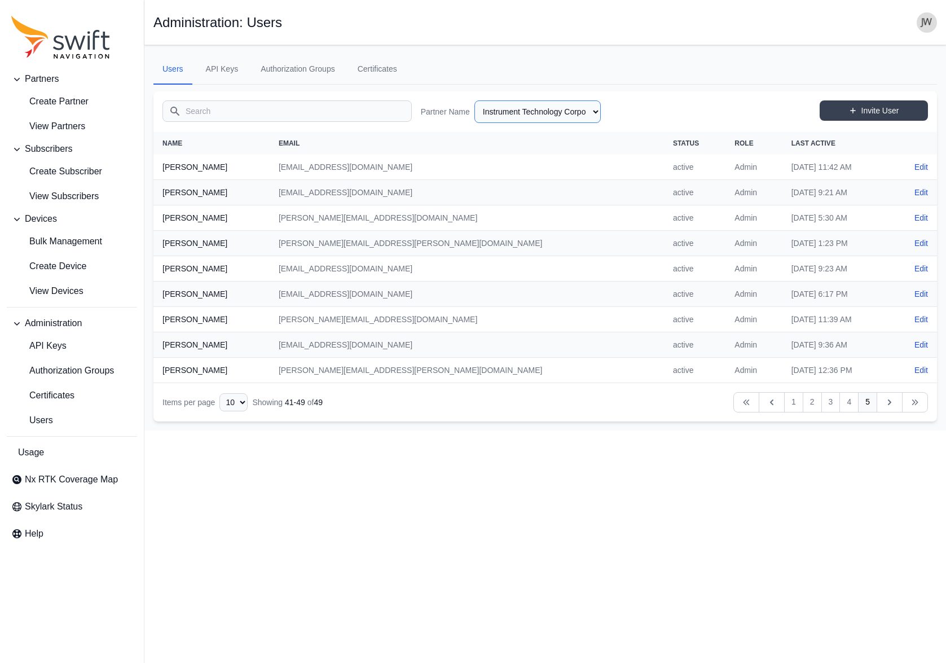
select select "a8e8fc1d-fe92-423b-ba38-8f19241c10ae"
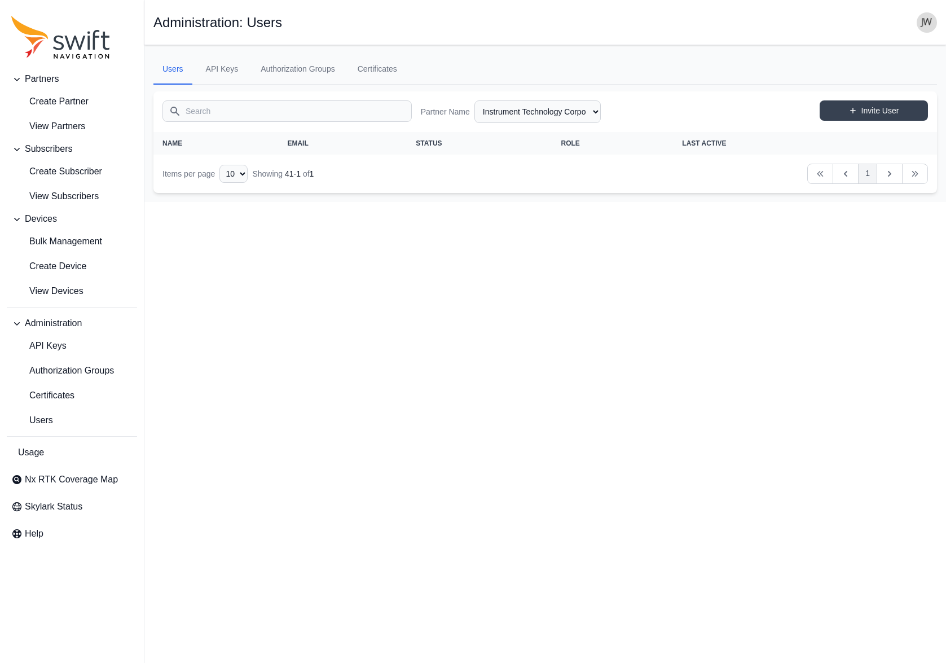
click at [868, 171] on link "1" at bounding box center [867, 174] width 19 height 20
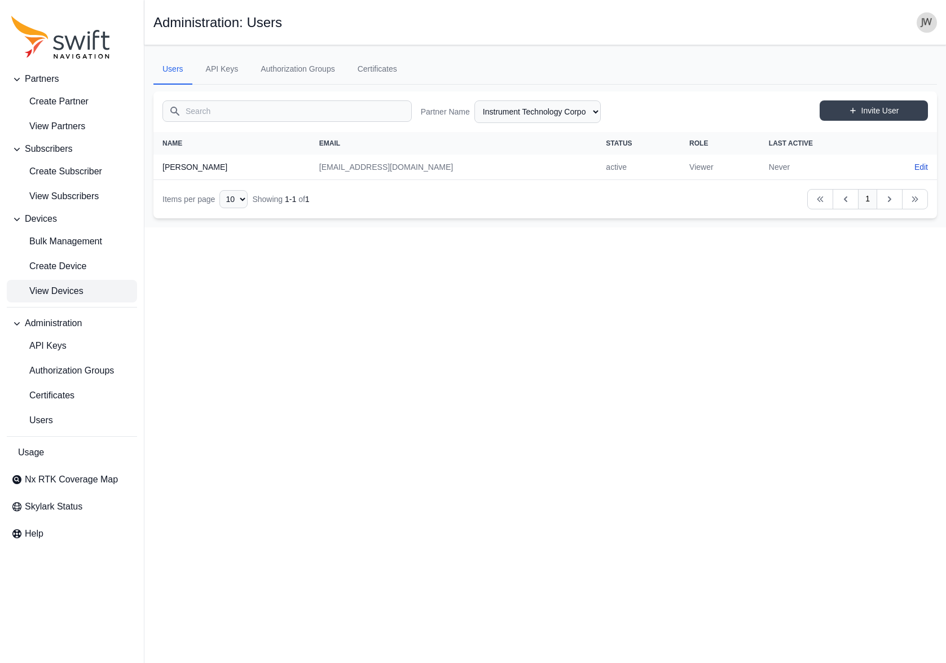
click at [67, 287] on span "View Devices" at bounding box center [47, 291] width 72 height 14
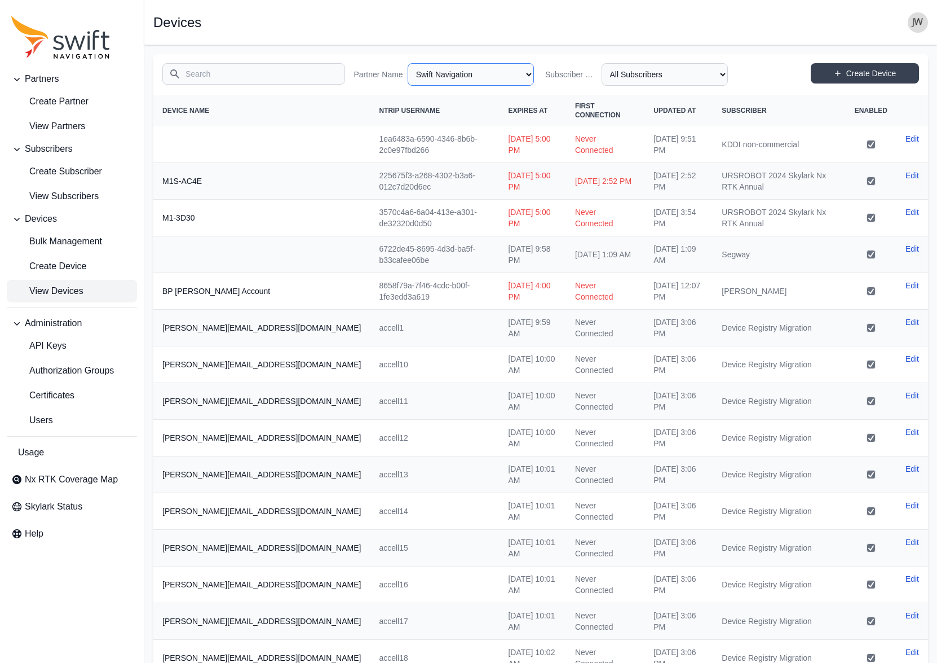
select select "ab3272ce-40d0-4c94-a524-96a758ab755c"
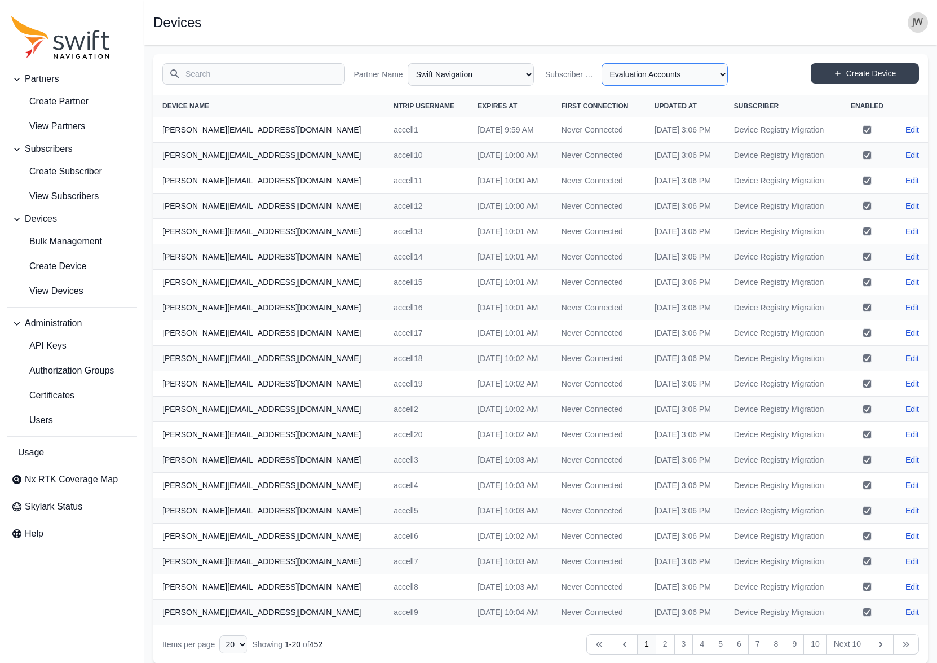
select select "8f022dce-3eb1-4943-ab46-3302f59893f0"
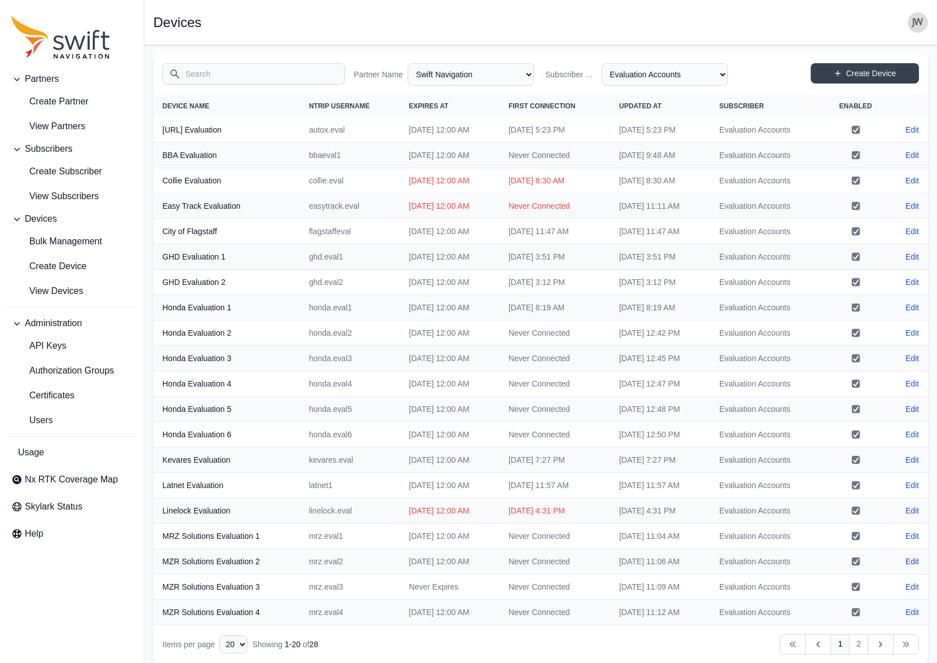
click at [218, 74] on input "Search" at bounding box center [253, 73] width 183 height 21
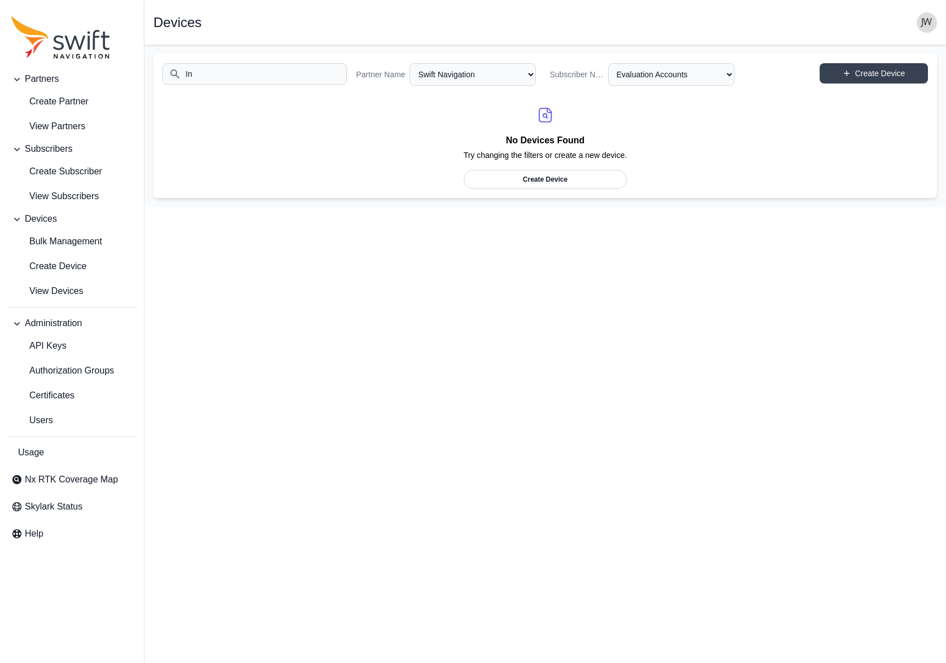
type input "I"
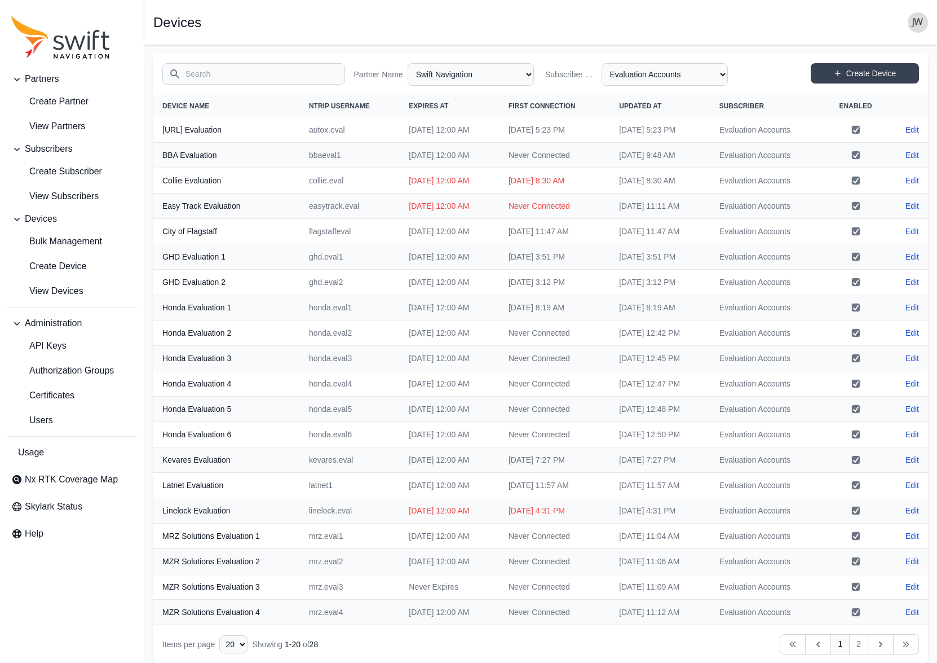
scroll to position [8, 0]
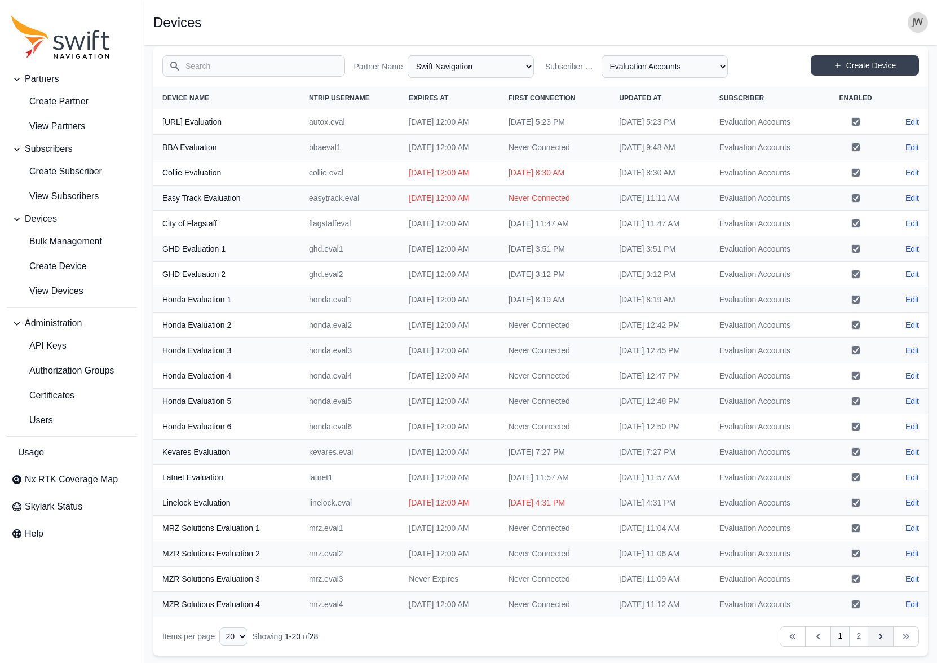
click at [879, 634] on icon "Table navigation" at bounding box center [880, 636] width 11 height 11
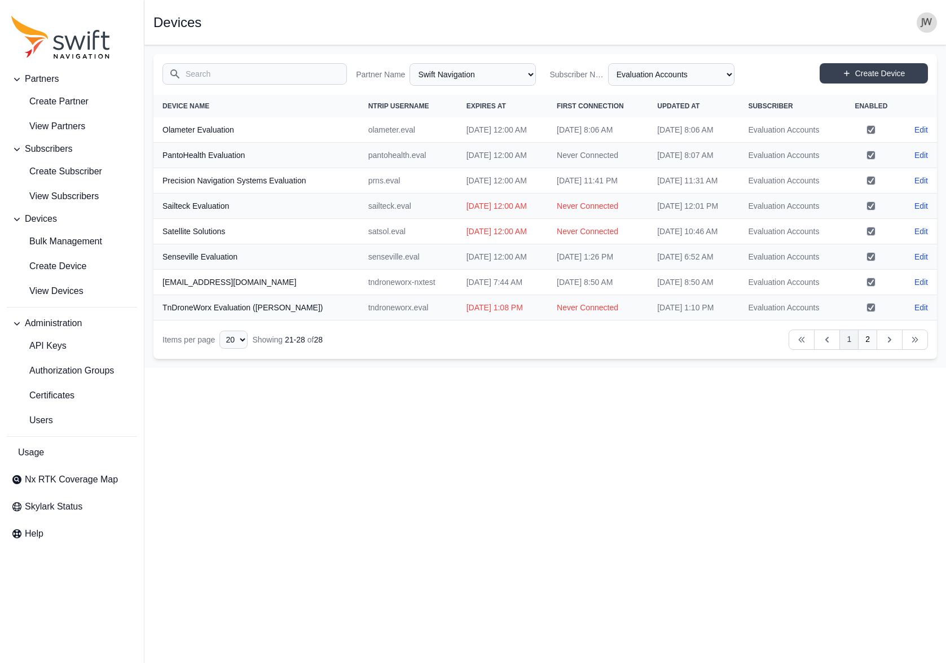
click at [846, 338] on link "1" at bounding box center [848, 339] width 19 height 20
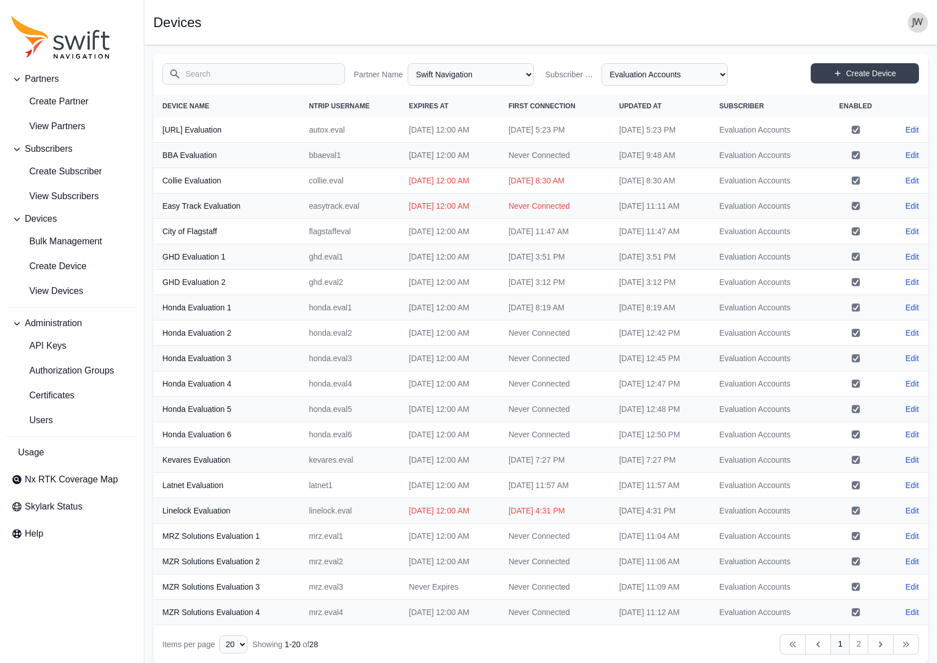
scroll to position [8, 0]
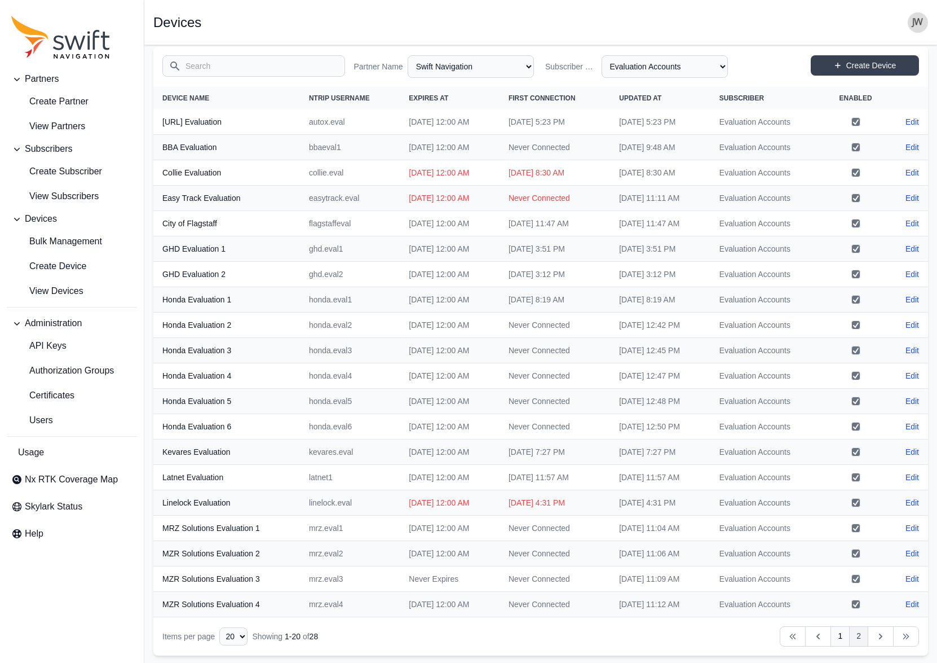
click at [862, 634] on link "2" at bounding box center [858, 636] width 19 height 20
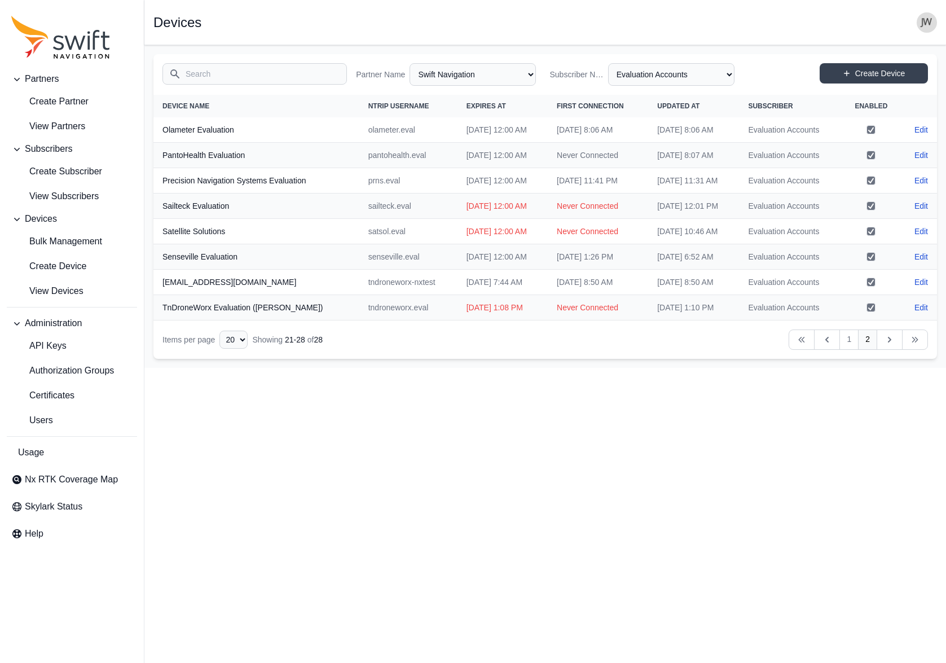
click at [233, 77] on input "Search" at bounding box center [254, 73] width 184 height 21
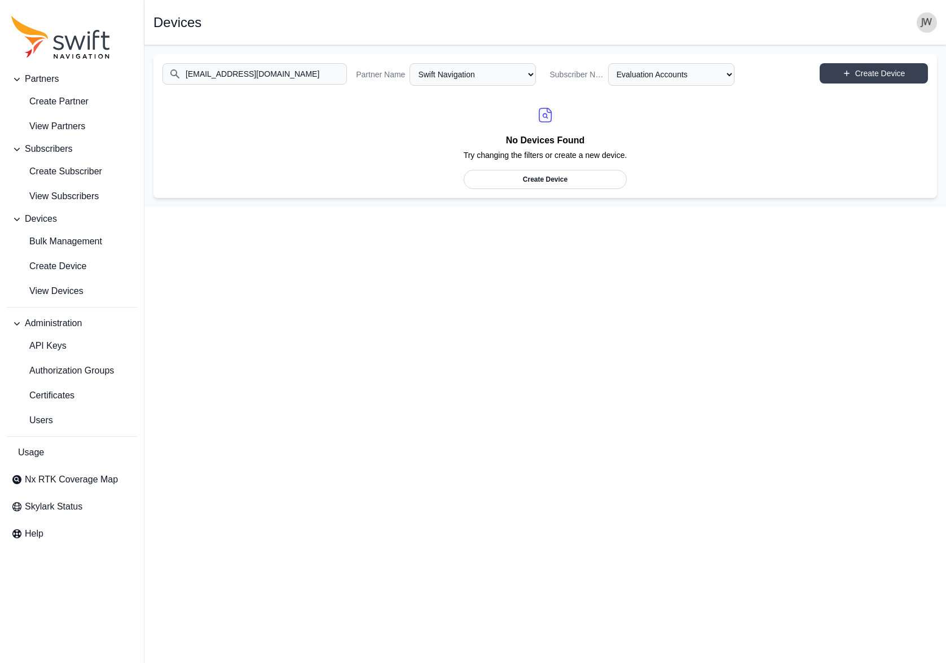
type input "grant@instecorp.com"
click at [38, 76] on span "Partners" at bounding box center [42, 79] width 34 height 14
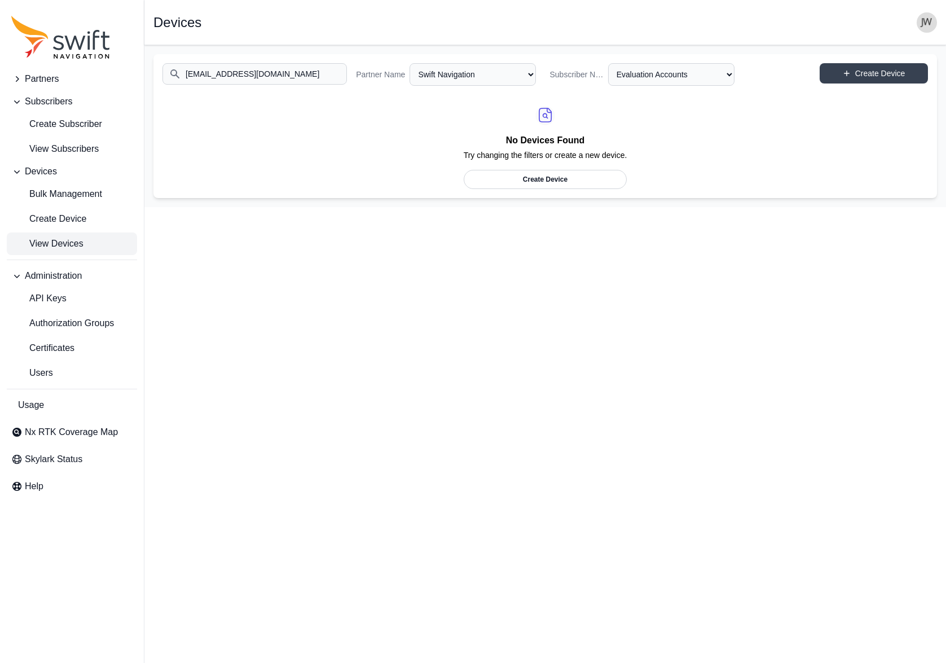
click at [54, 246] on span "View Devices" at bounding box center [47, 244] width 72 height 14
select select "Partner Name"
select select "Subscriber"
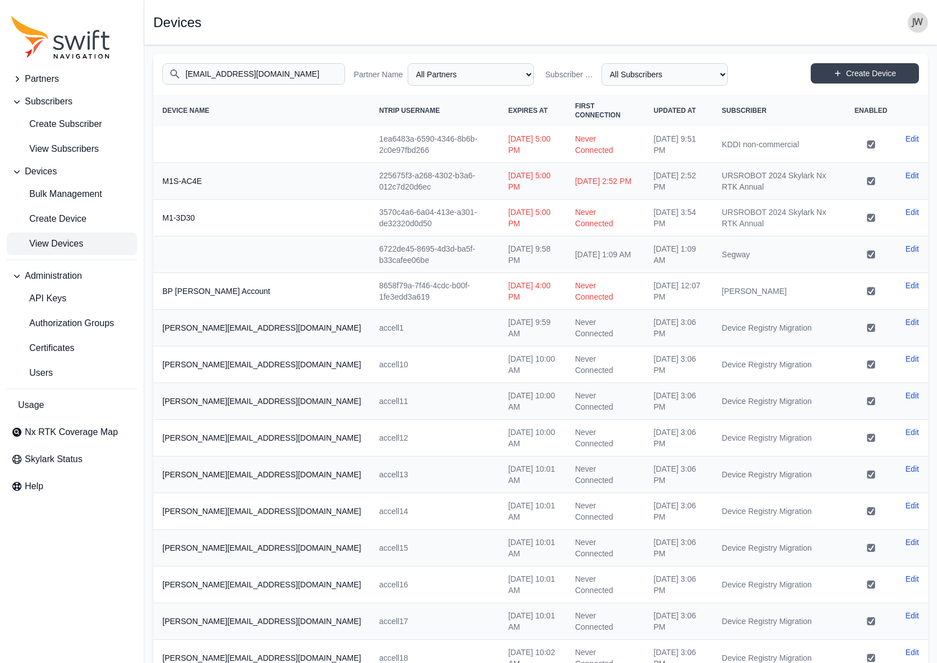
click at [297, 69] on input "grant@instecorp.com" at bounding box center [253, 73] width 183 height 21
click at [44, 244] on span "View Devices" at bounding box center [47, 244] width 72 height 14
click at [49, 144] on span "View Subscribers" at bounding box center [54, 149] width 87 height 14
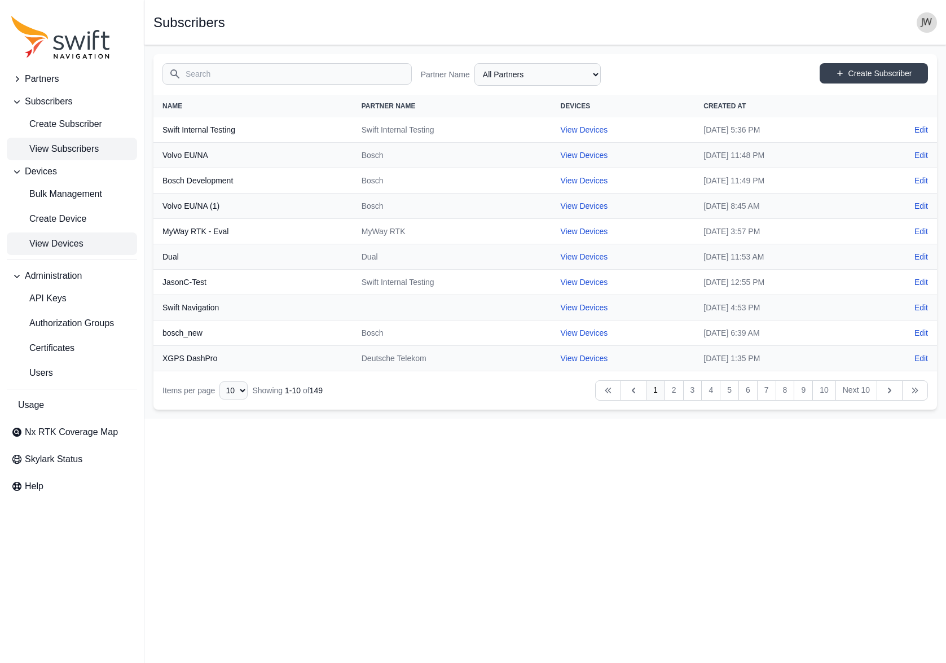
click at [51, 239] on span "View Devices" at bounding box center [47, 244] width 72 height 14
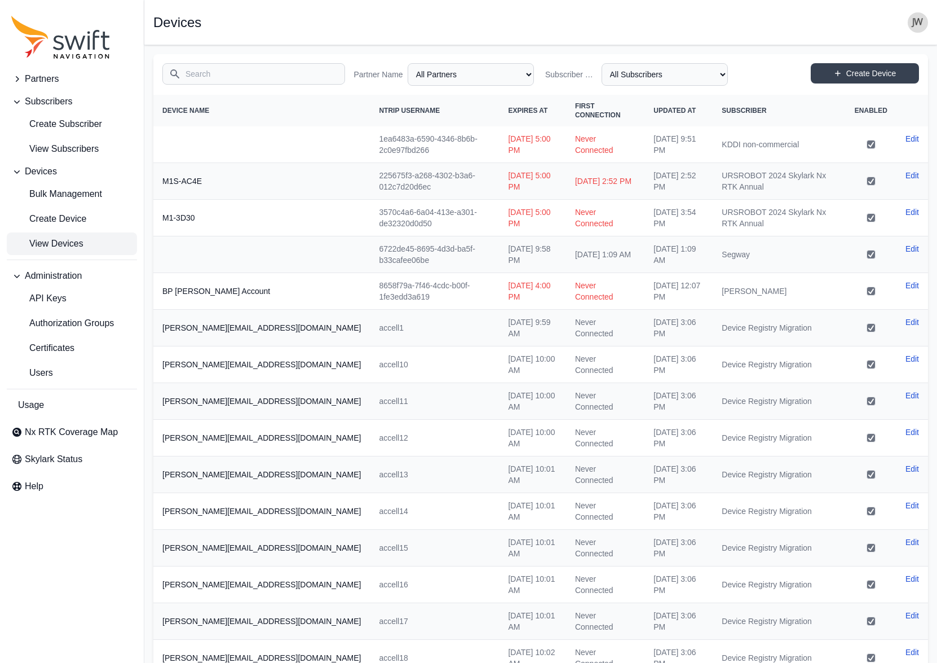
click at [203, 73] on input "Search" at bounding box center [253, 73] width 183 height 21
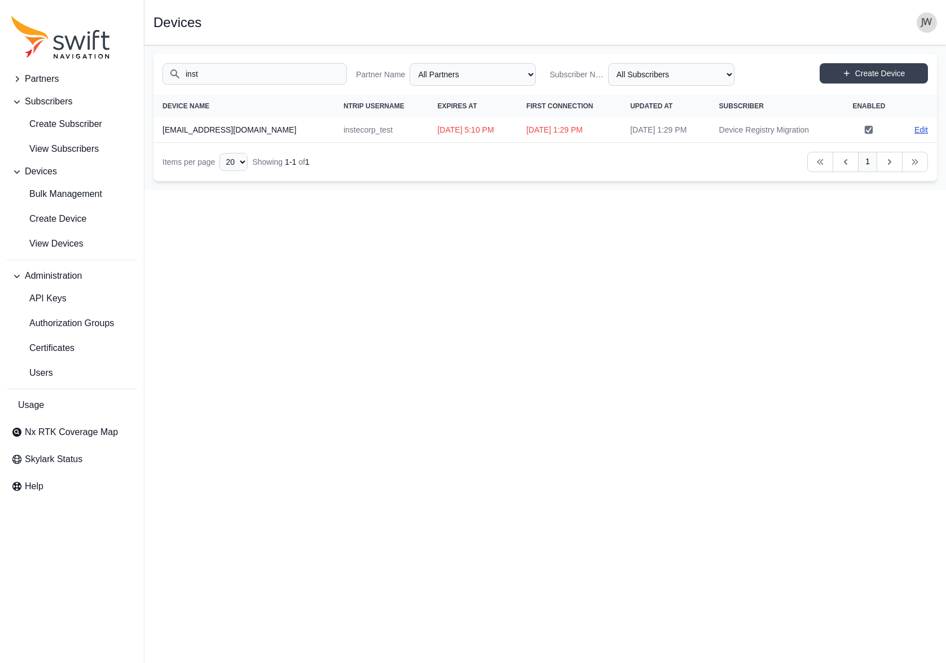
type input "inst"
click at [916, 126] on link "Edit" at bounding box center [921, 129] width 14 height 11
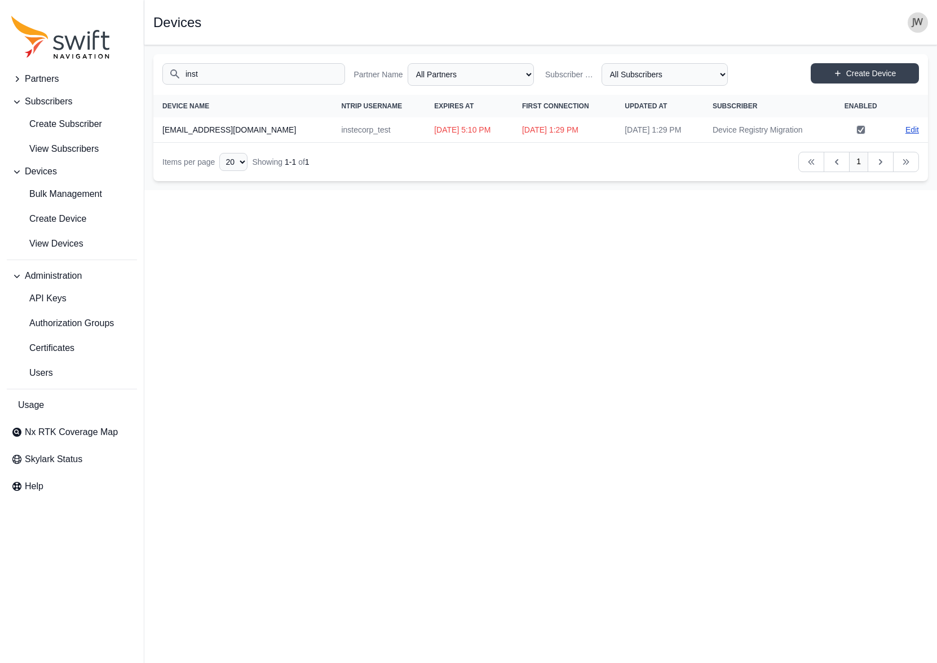
select select "ab3272ce-40d0-4c94-a524-96a758ab755c"
select select "7e8434a2-c6ea-49f0-86b6-41d2490d7345"
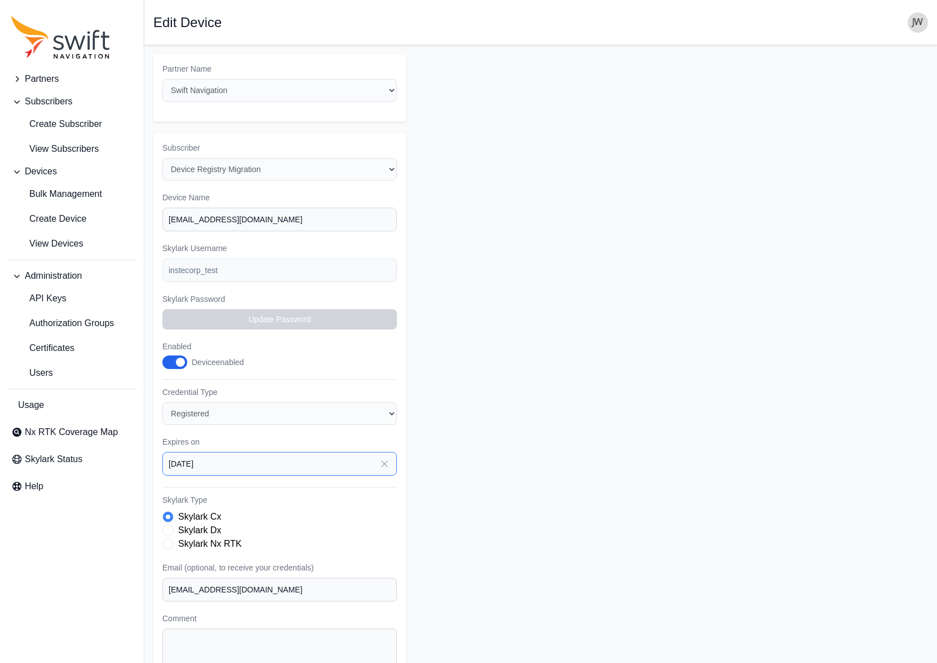
click at [334, 452] on input "2025-09-19" at bounding box center [279, 464] width 235 height 24
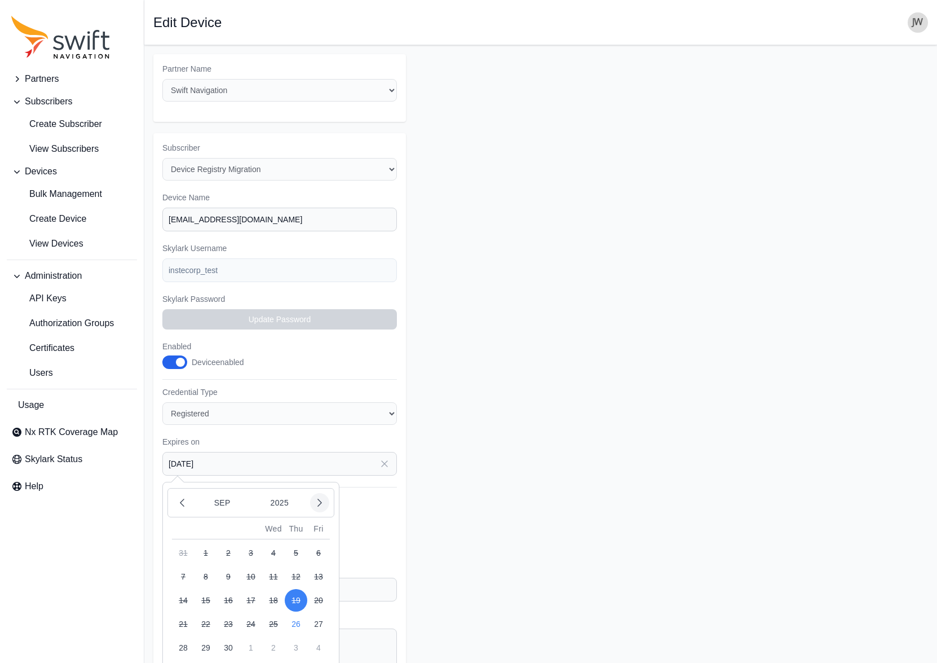
click at [313, 493] on button "button" at bounding box center [319, 502] width 19 height 19
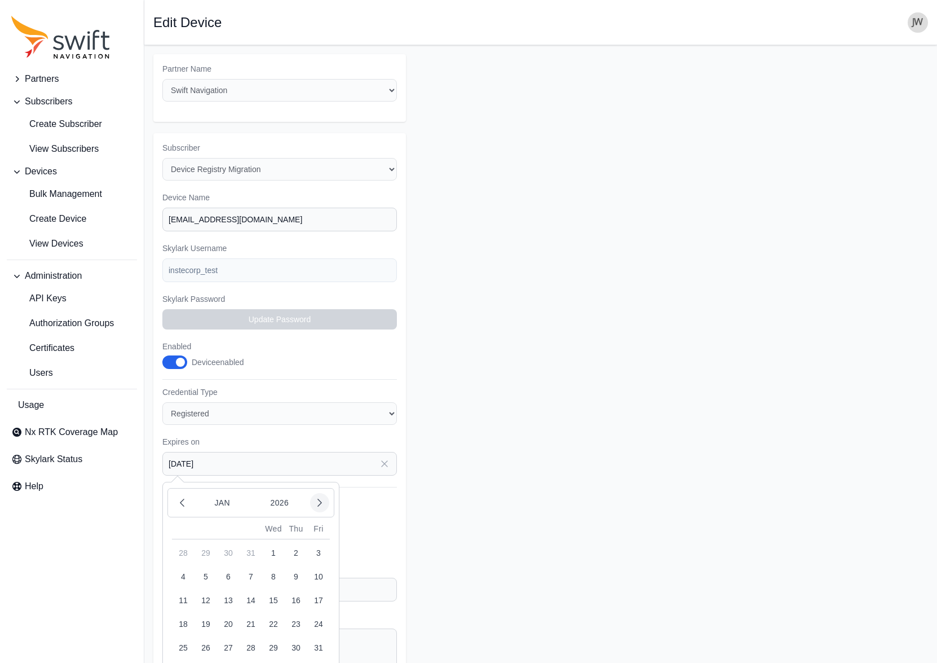
click at [313, 493] on button "button" at bounding box center [319, 502] width 19 height 19
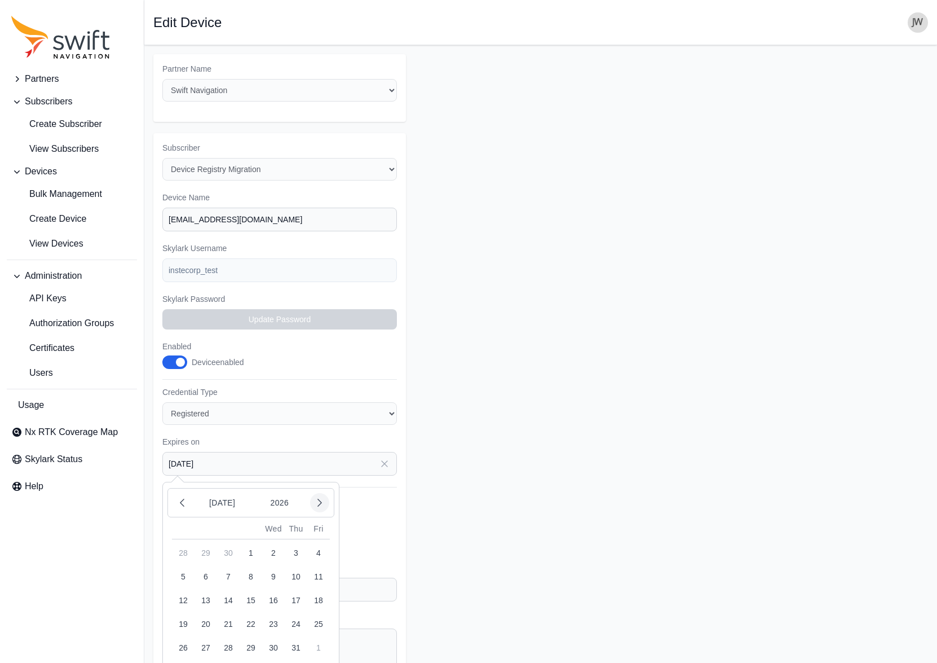
click at [313, 493] on button "button" at bounding box center [319, 502] width 19 height 19
click at [272, 541] on button "1" at bounding box center [273, 552] width 23 height 23
type input "2026-10-01"
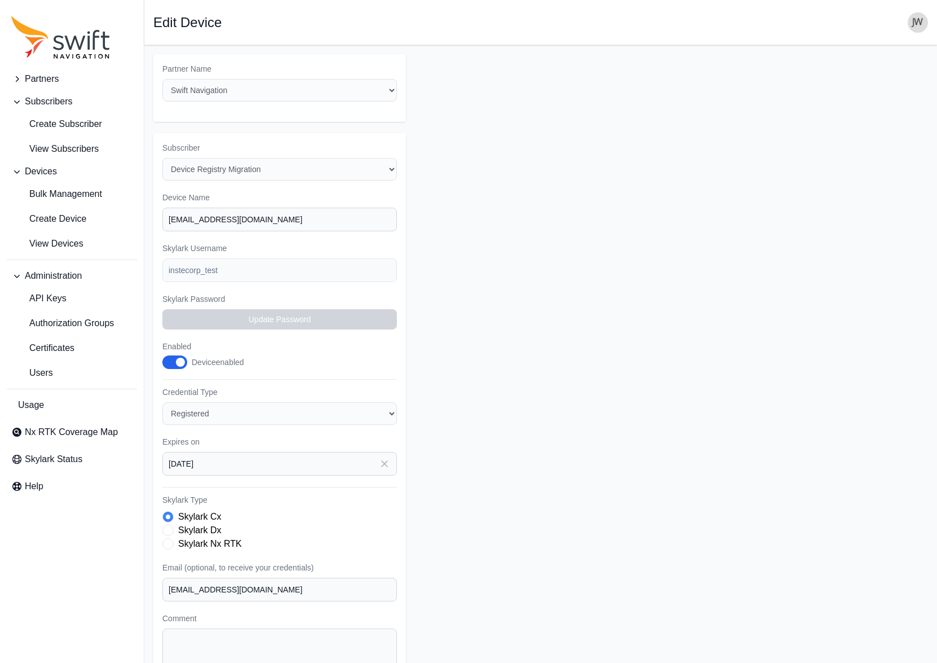
click at [169, 538] on span "Skylark Type" at bounding box center [167, 543] width 11 height 11
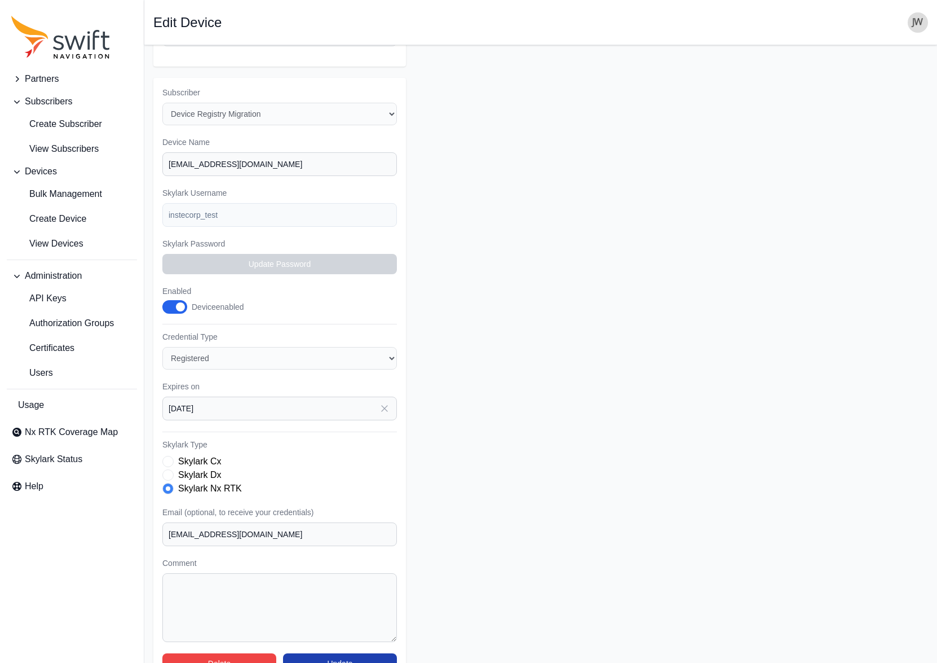
click at [332, 653] on button "Update" at bounding box center [340, 663] width 114 height 20
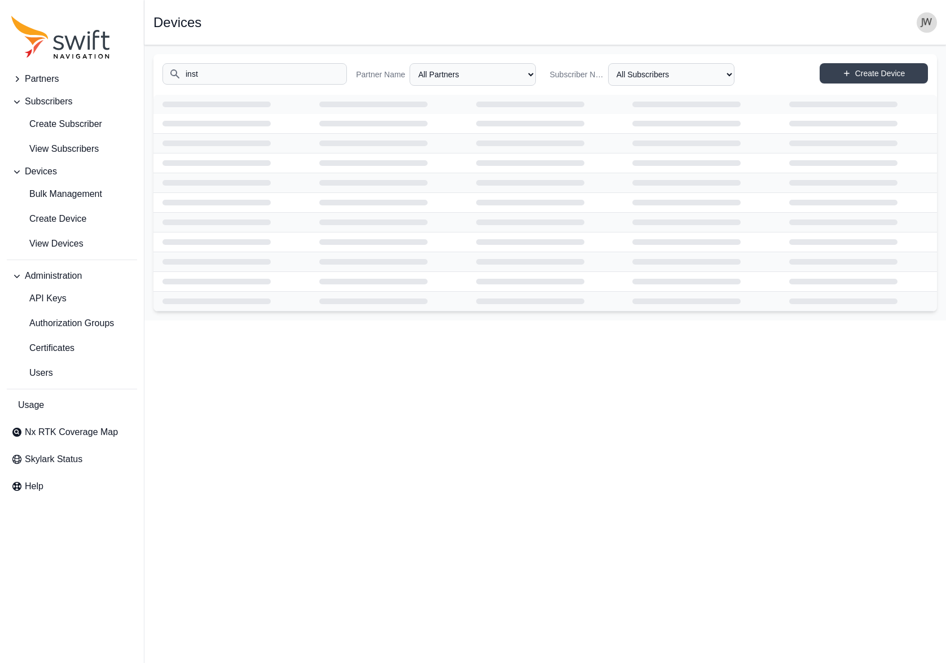
click at [326, 15] on div "Open sidebar Devices" at bounding box center [544, 22] width 783 height 20
click at [229, 70] on input "inst" at bounding box center [254, 73] width 184 height 21
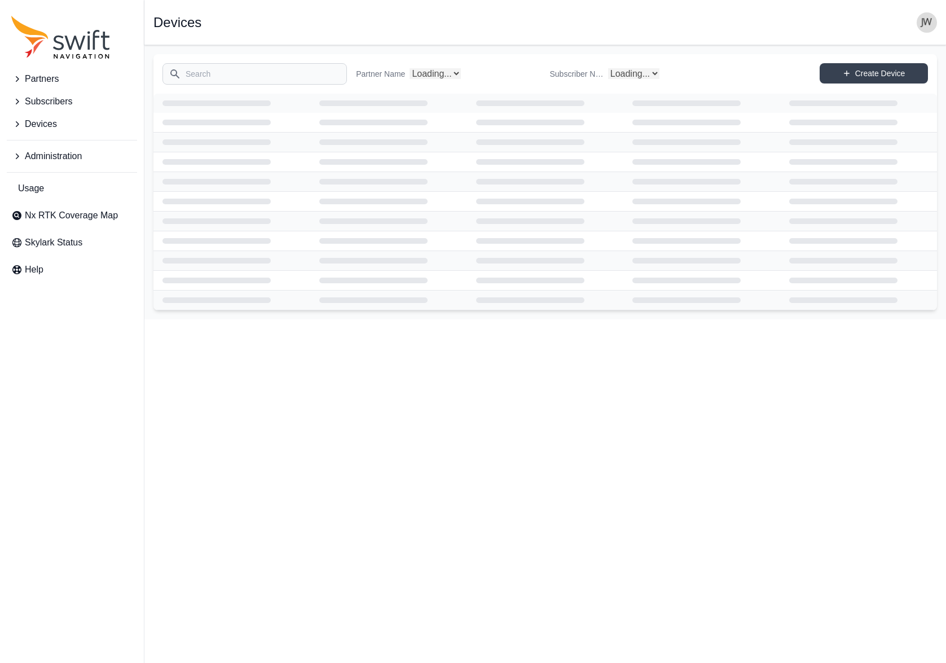
select select "Subscriber"
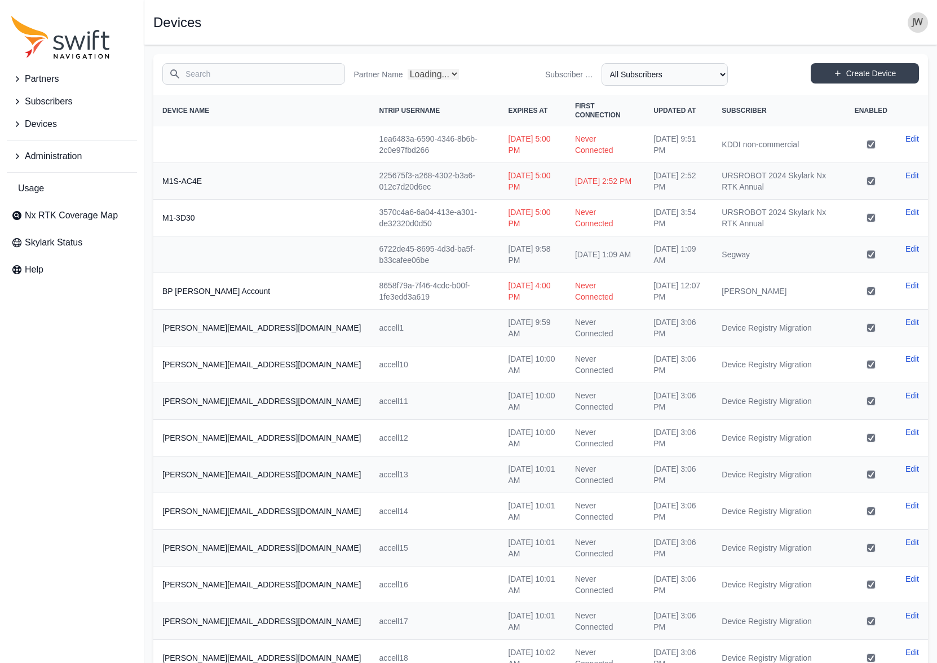
click at [215, 70] on input "Search" at bounding box center [253, 73] width 183 height 21
select select "Partner Name"
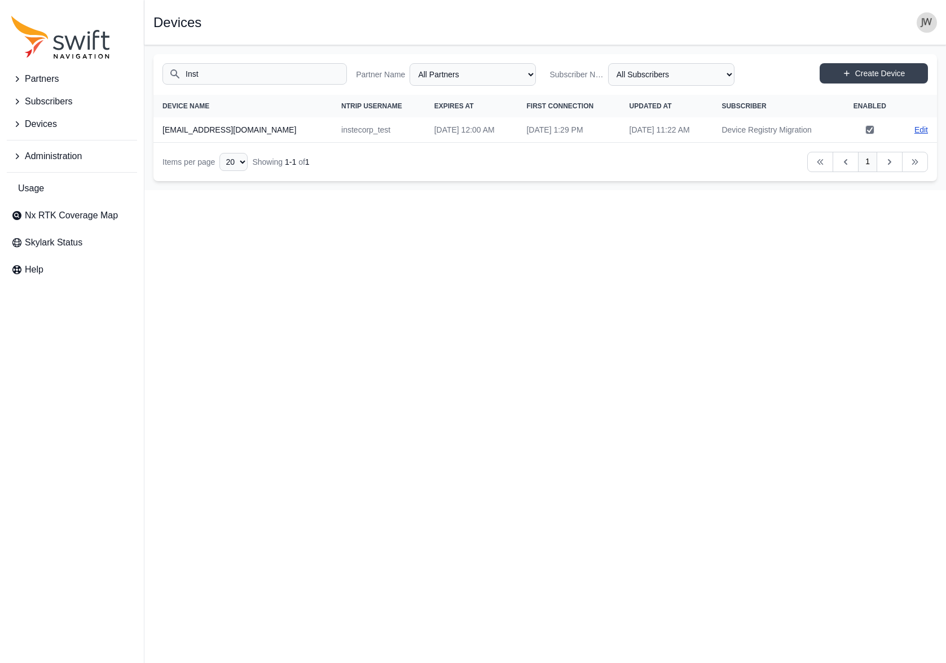
type input "Inst"
click at [918, 130] on link "Edit" at bounding box center [921, 129] width 14 height 11
select select "ab3272ce-40d0-4c94-a524-96a758ab755c"
select select "7e8434a2-c6ea-49f0-86b6-41d2490d7345"
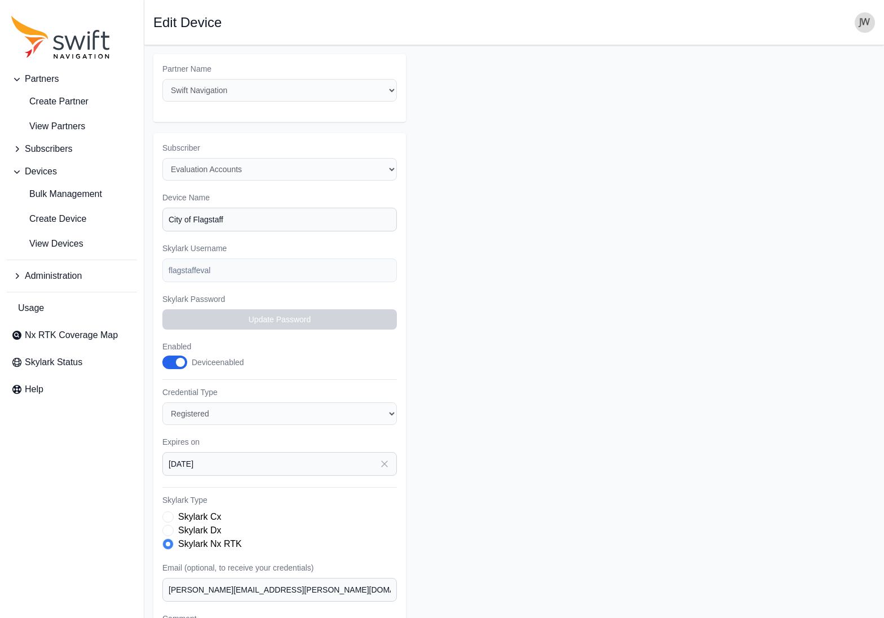
select select "ab3272ce-40d0-4c94-a524-96a758ab755c"
select select "8f022dce-3eb1-4943-ab46-3302f59893f0"
